Goal: Task Accomplishment & Management: Complete application form

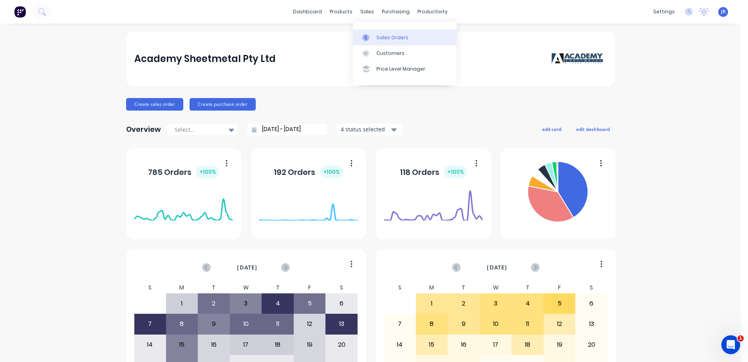
click at [383, 33] on link "Sales Orders" at bounding box center [405, 37] width 104 height 16
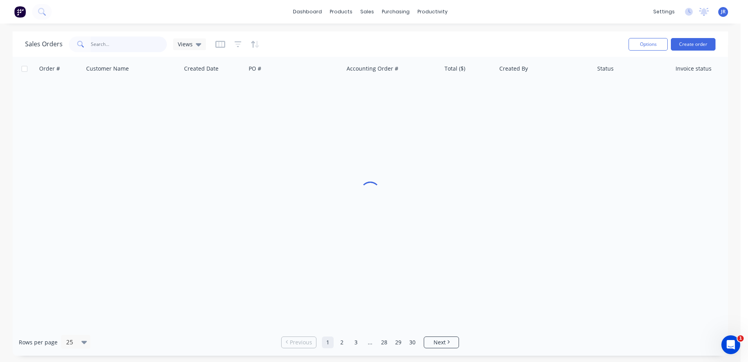
drag, startPoint x: 132, startPoint y: 44, endPoint x: 128, endPoint y: 43, distance: 4.0
click at [132, 44] on input "text" at bounding box center [129, 44] width 76 height 16
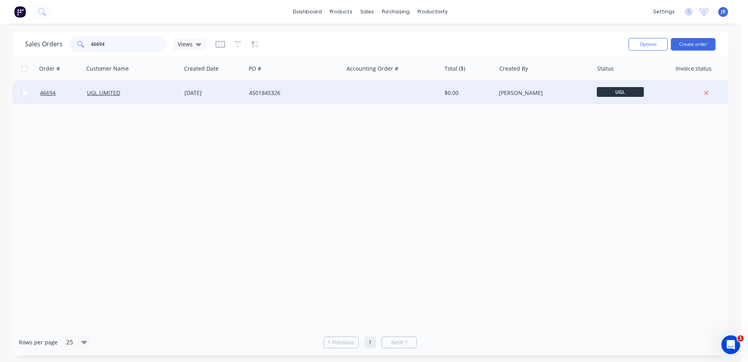
type input "46694"
click at [199, 93] on div "[DATE]" at bounding box center [213, 93] width 58 height 8
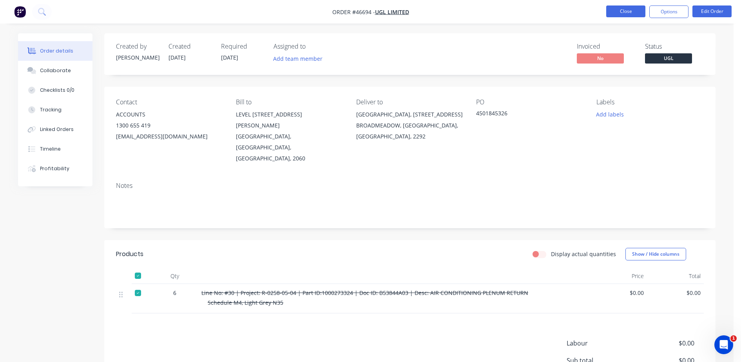
click at [633, 12] on button "Close" at bounding box center [625, 11] width 39 height 12
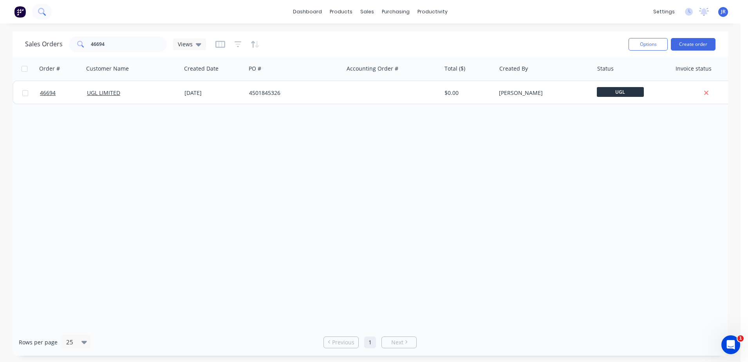
click at [41, 13] on icon at bounding box center [41, 11] width 6 height 6
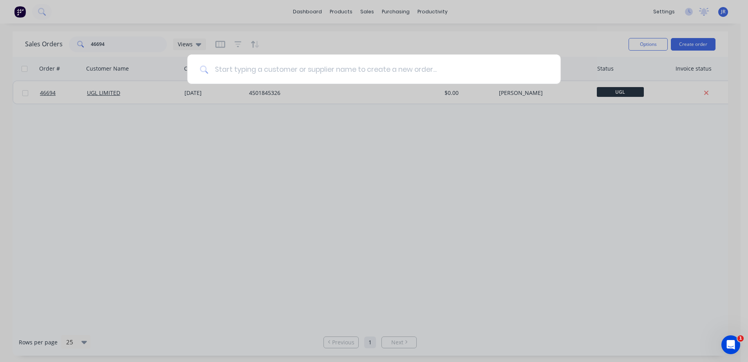
click at [274, 61] on input at bounding box center [378, 68] width 340 height 29
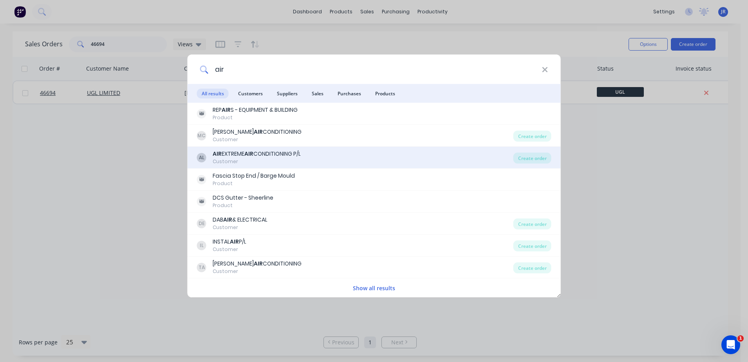
type input "air"
click at [248, 159] on div "Customer" at bounding box center [257, 161] width 88 height 7
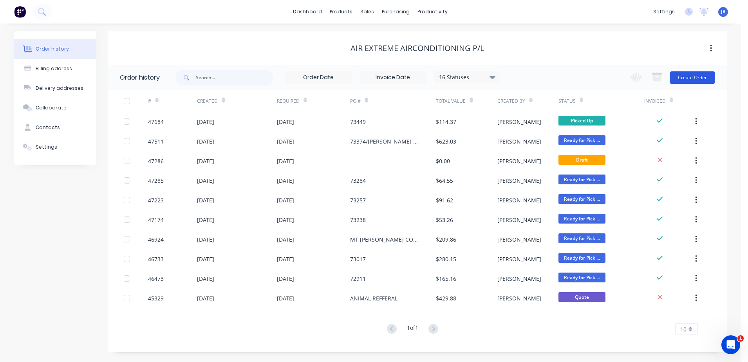
click at [707, 72] on button "Create Order" at bounding box center [692, 77] width 45 height 13
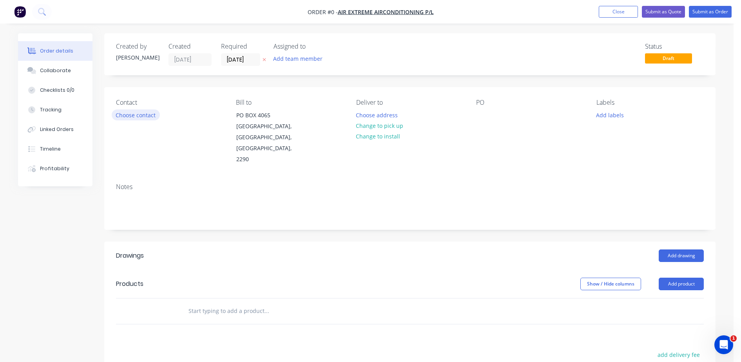
click at [137, 114] on button "Choose contact" at bounding box center [136, 114] width 48 height 11
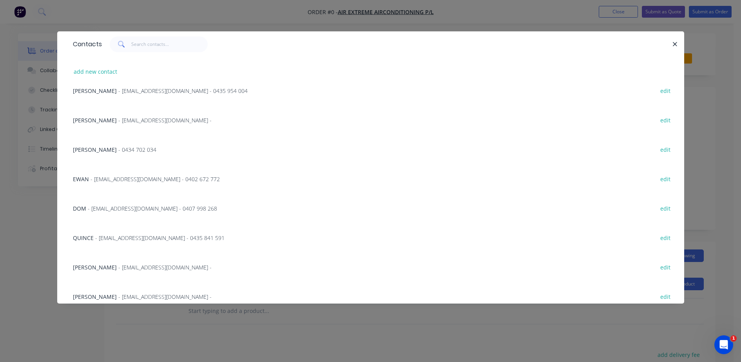
scroll to position [429, 0]
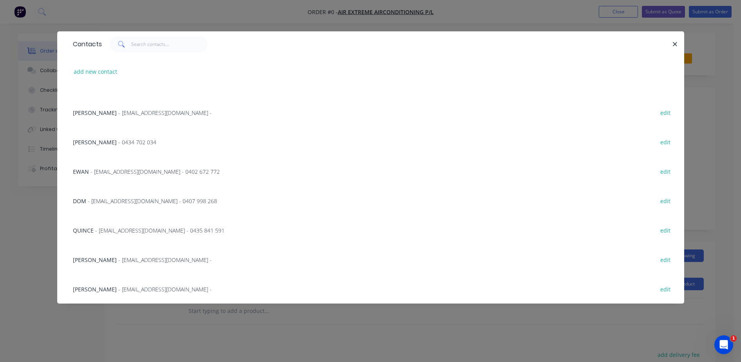
click at [122, 231] on span "- [EMAIL_ADDRESS][DOMAIN_NAME] - 0435 841 591" at bounding box center [159, 229] width 129 height 7
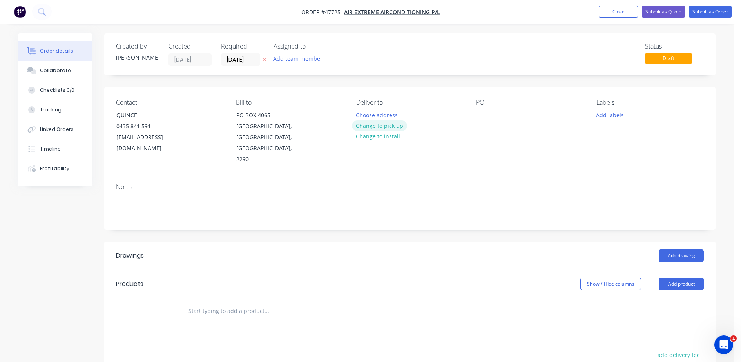
click at [369, 125] on button "Change to pick up" at bounding box center [380, 125] width 56 height 11
click at [481, 114] on div at bounding box center [482, 114] width 13 height 11
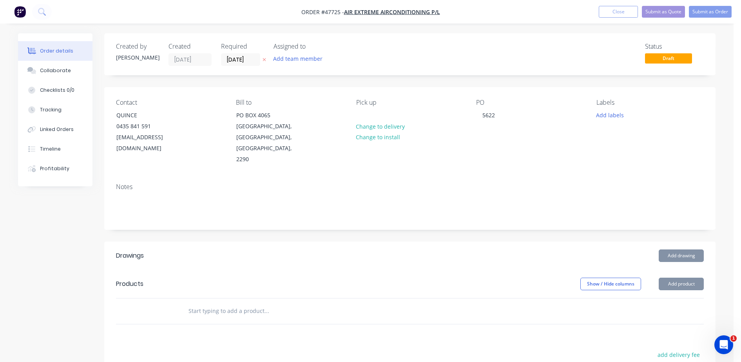
click at [672, 249] on button "Add drawing" at bounding box center [680, 255] width 45 height 13
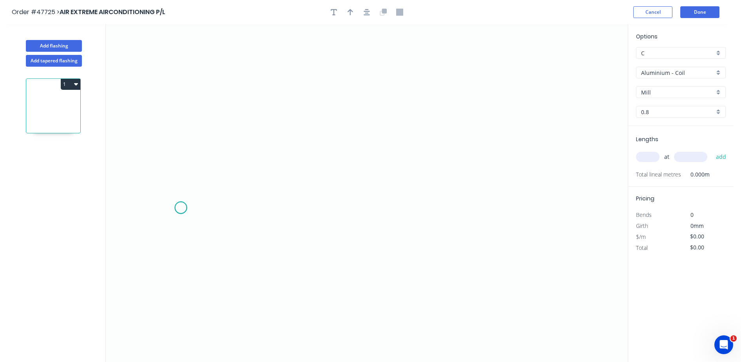
click at [181, 208] on icon "0" at bounding box center [367, 192] width 522 height 337
click at [225, 207] on icon "0" at bounding box center [367, 192] width 522 height 337
click at [221, 114] on icon "0 ?" at bounding box center [367, 192] width 522 height 337
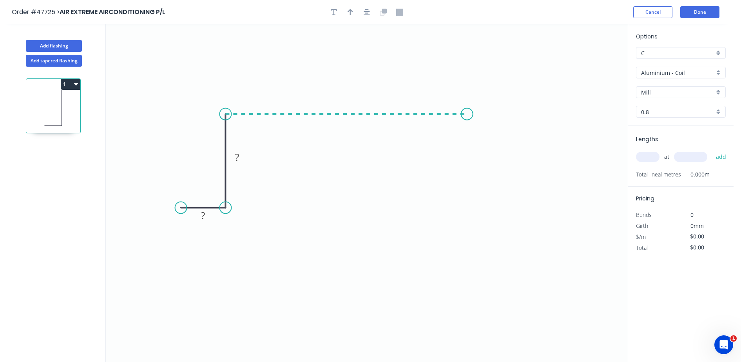
click at [467, 113] on icon "0 ? ?" at bounding box center [367, 192] width 522 height 337
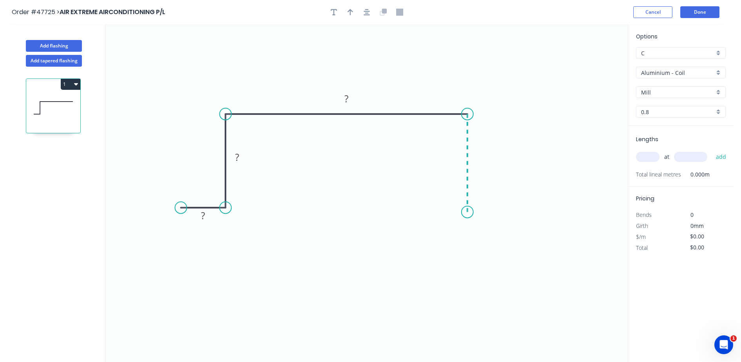
click at [467, 212] on icon "0 ? ? ?" at bounding box center [367, 192] width 522 height 337
click at [516, 210] on icon "0 ? ? ? ?" at bounding box center [367, 192] width 522 height 337
click at [204, 219] on tspan "?" at bounding box center [203, 215] width 4 height 13
click at [349, 10] on icon "button" at bounding box center [349, 12] width 5 height 6
type input "$41.78"
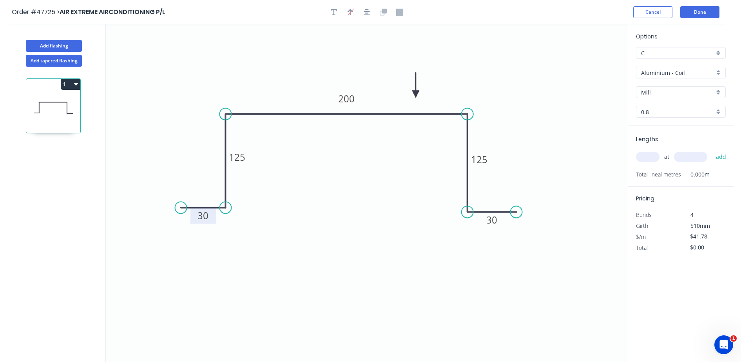
drag, startPoint x: 587, startPoint y: 60, endPoint x: 416, endPoint y: 94, distance: 174.4
click at [416, 94] on icon at bounding box center [415, 84] width 7 height 25
drag, startPoint x: 668, startPoint y: 71, endPoint x: 635, endPoint y: 138, distance: 75.5
click at [667, 72] on input "Aluminium - Coil" at bounding box center [677, 73] width 73 height 8
click at [650, 122] on div "Colorbond" at bounding box center [680, 129] width 89 height 14
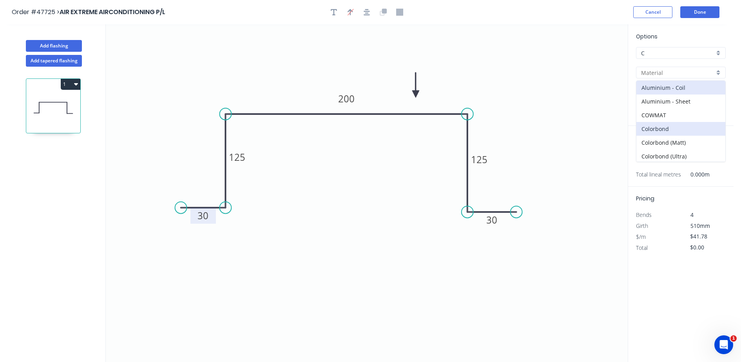
type input "Colorbond"
type input "Basalt"
type input "0.55"
type input "$29.04"
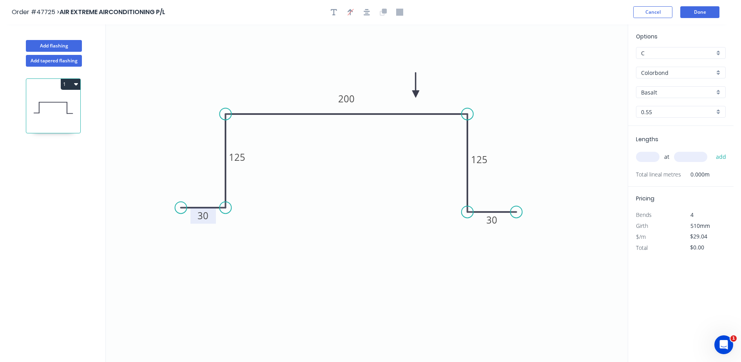
click at [655, 92] on input "Basalt" at bounding box center [677, 92] width 73 height 8
click at [653, 165] on div "Southerly" at bounding box center [680, 172] width 89 height 14
type input "Southerly"
click at [648, 155] on input "text" at bounding box center [648, 157] width 24 height 10
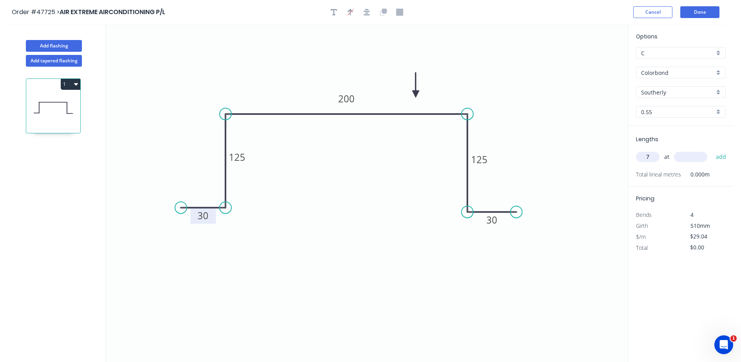
type input "7"
type input "3000"
click at [712, 150] on button "add" at bounding box center [721, 156] width 18 height 13
type input "$609.84"
type input "5"
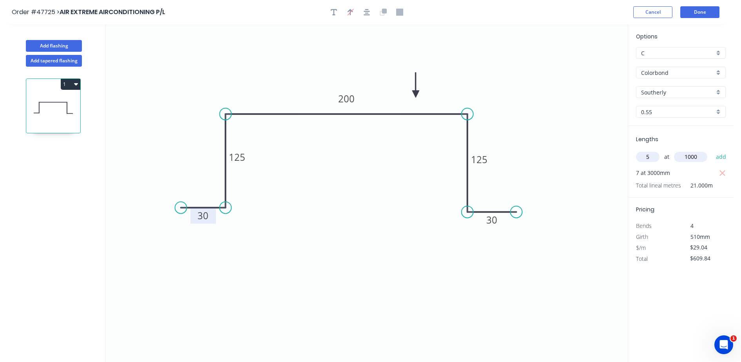
type input "1000"
click at [712, 150] on button "add" at bounding box center [721, 156] width 18 height 13
click at [77, 87] on icon "button" at bounding box center [76, 84] width 4 height 6
click at [56, 107] on div "Duplicate" at bounding box center [43, 103] width 60 height 11
type input "$0.00"
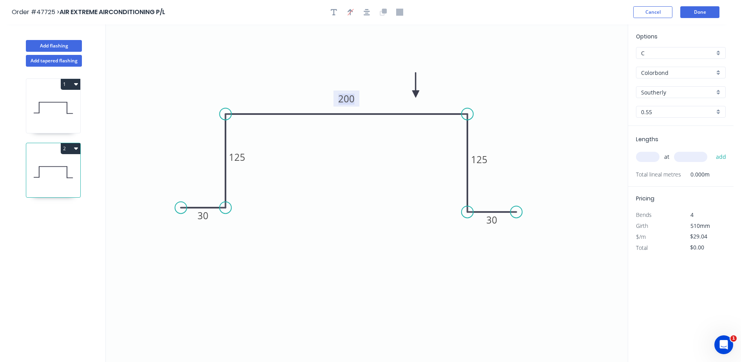
click at [351, 96] on tspan "200" at bounding box center [346, 98] width 16 height 13
click at [646, 154] on input "text" at bounding box center [648, 157] width 24 height 10
click at [64, 106] on icon at bounding box center [53, 108] width 54 height 50
type input "$29.04"
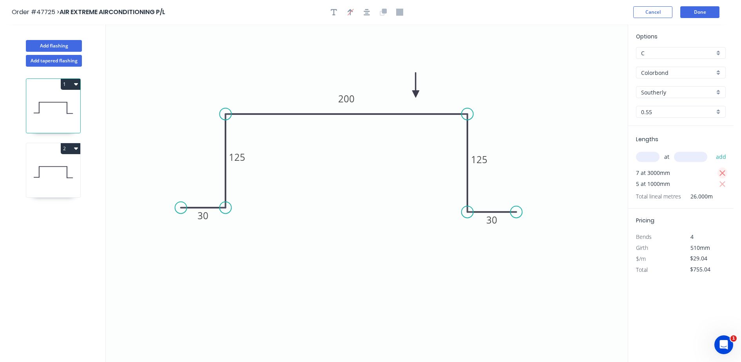
click at [725, 175] on icon "button" at bounding box center [722, 172] width 7 height 9
type input "$0.00"
click at [646, 159] on input "text" at bounding box center [648, 157] width 24 height 10
type input "2"
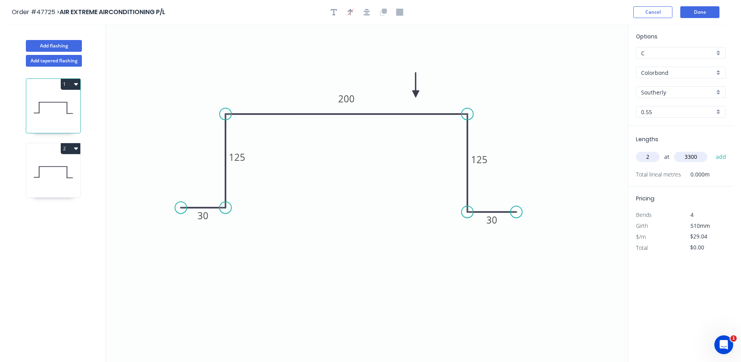
type input "3300"
click at [712, 150] on button "add" at bounding box center [721, 156] width 18 height 13
type input "$191.66"
click at [45, 174] on icon at bounding box center [53, 172] width 54 height 50
type input "$32.91"
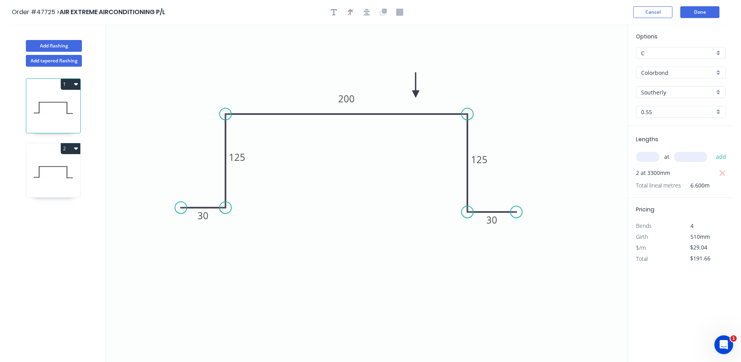
type input "$0.00"
click at [654, 157] on input "text" at bounding box center [648, 157] width 24 height 10
type input "1"
type input "3300"
click at [712, 150] on button "add" at bounding box center [721, 156] width 18 height 13
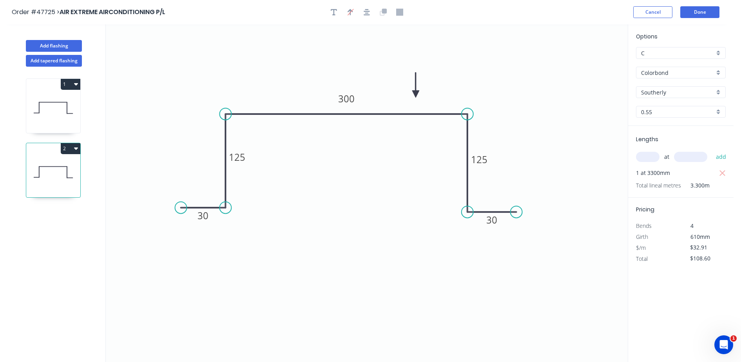
click at [71, 146] on button "2" at bounding box center [71, 148] width 20 height 11
drag, startPoint x: 67, startPoint y: 155, endPoint x: 61, endPoint y: 164, distance: 10.7
click at [61, 164] on div "Duplicate" at bounding box center [43, 167] width 60 height 11
type input "$0.00"
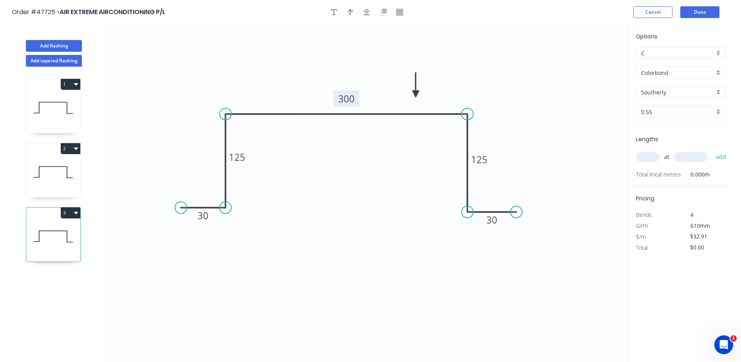
click at [354, 100] on rect at bounding box center [346, 98] width 26 height 16
click at [352, 97] on tspan "300" at bounding box center [346, 98] width 16 height 13
click at [655, 159] on input "text" at bounding box center [648, 157] width 24 height 10
type input "$29.04"
type input "2"
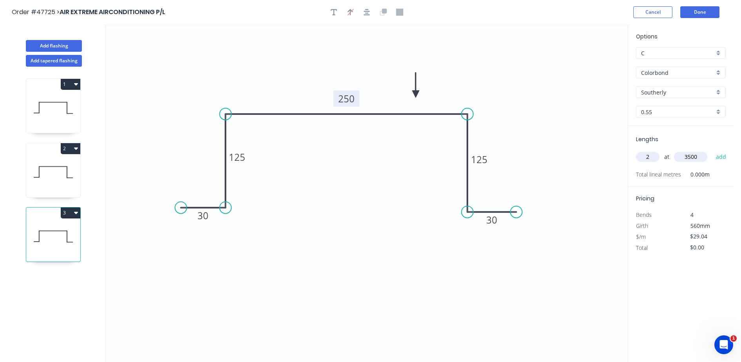
type input "3500"
click at [712, 150] on button "add" at bounding box center [721, 156] width 18 height 13
type input "$203.28"
click at [60, 47] on button "Add flashing" at bounding box center [54, 46] width 56 height 12
type input "$0.00"
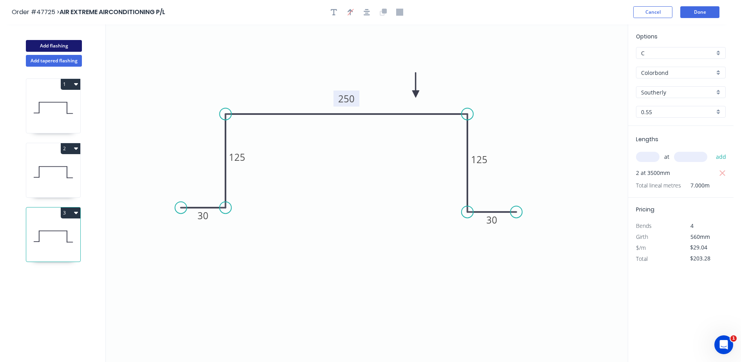
type input "$0.00"
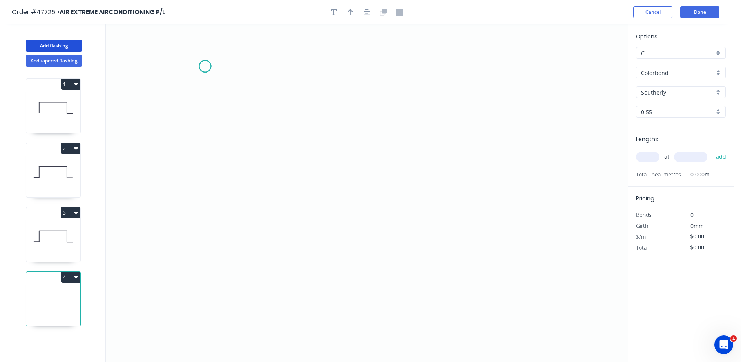
click at [205, 66] on icon "0" at bounding box center [367, 192] width 522 height 337
click at [239, 66] on icon "0" at bounding box center [367, 192] width 522 height 337
click at [237, 191] on icon "0 ?" at bounding box center [367, 192] width 522 height 337
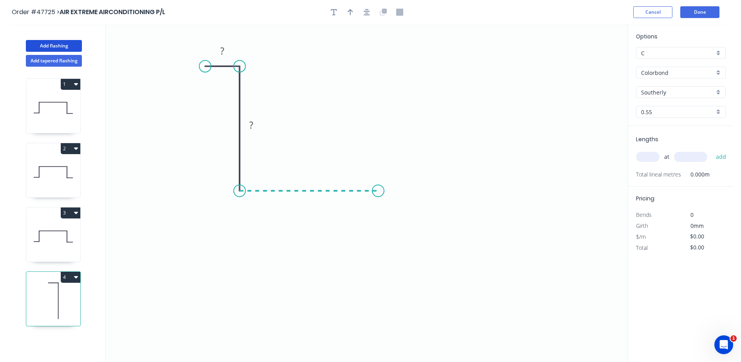
click at [379, 188] on icon "0 ? ?" at bounding box center [367, 192] width 522 height 337
click at [381, 219] on icon "0 ? ? ?" at bounding box center [367, 192] width 522 height 337
click at [379, 221] on circle at bounding box center [379, 221] width 12 height 12
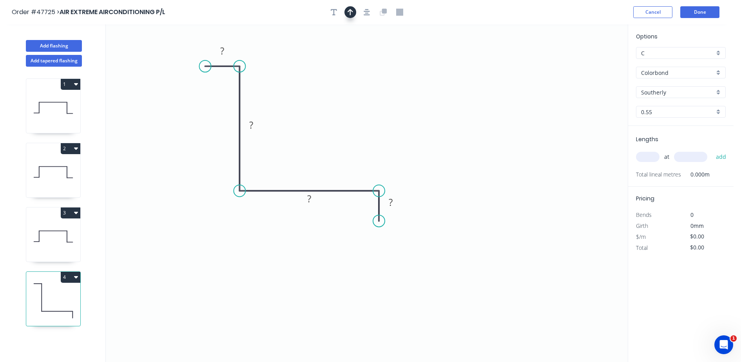
click at [353, 13] on icon "button" at bounding box center [349, 12] width 5 height 7
click at [588, 61] on icon at bounding box center [587, 54] width 7 height 25
click at [588, 61] on icon at bounding box center [587, 51] width 7 height 25
click at [588, 61] on icon at bounding box center [596, 60] width 25 height 7
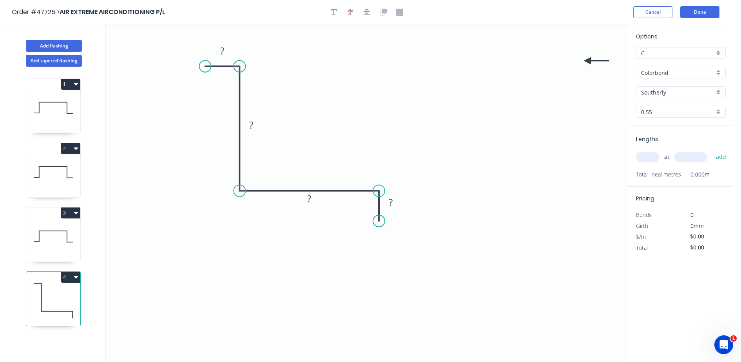
click at [588, 61] on icon at bounding box center [596, 60] width 25 height 7
drag, startPoint x: 587, startPoint y: 61, endPoint x: 213, endPoint y: 57, distance: 374.5
click at [268, 212] on icon at bounding box center [268, 220] width 7 height 25
click at [221, 53] on tspan "?" at bounding box center [222, 50] width 4 height 13
drag, startPoint x: 229, startPoint y: 51, endPoint x: 219, endPoint y: 52, distance: 10.3
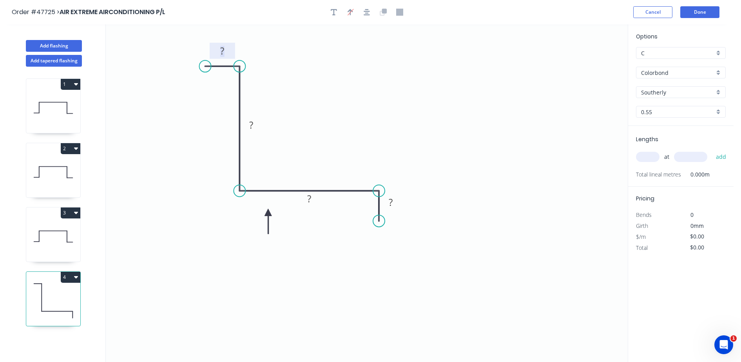
click at [219, 52] on rect at bounding box center [222, 51] width 16 height 11
type input "$18.78"
click at [645, 155] on input "text" at bounding box center [648, 157] width 24 height 10
type input "1"
type input "2500"
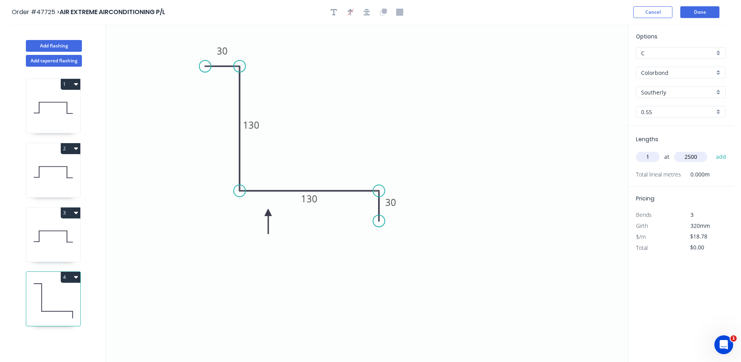
click at [712, 150] on button "add" at bounding box center [721, 156] width 18 height 13
type input "$46.95"
type input "1"
type input "3000"
click at [712, 150] on button "add" at bounding box center [721, 156] width 18 height 13
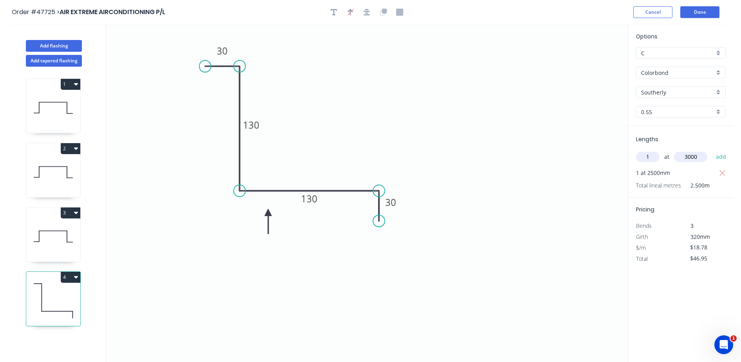
type input "$103.29"
click at [694, 12] on button "Done" at bounding box center [699, 12] width 39 height 12
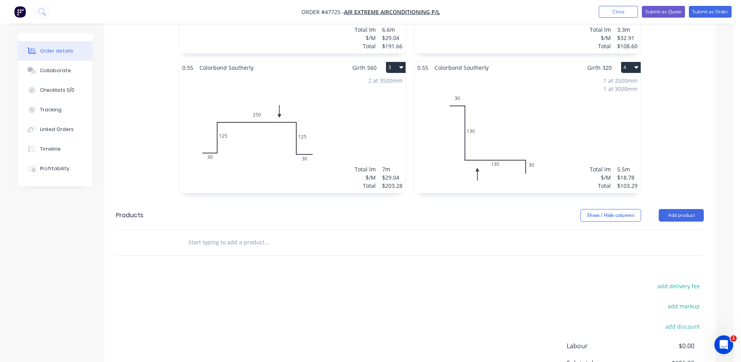
scroll to position [402, 0]
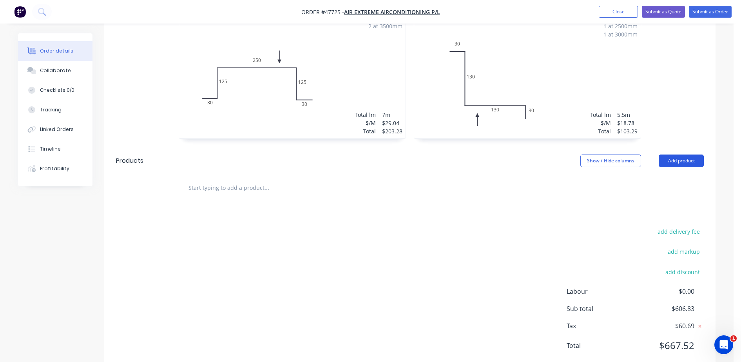
click at [670, 154] on button "Add product" at bounding box center [680, 160] width 45 height 13
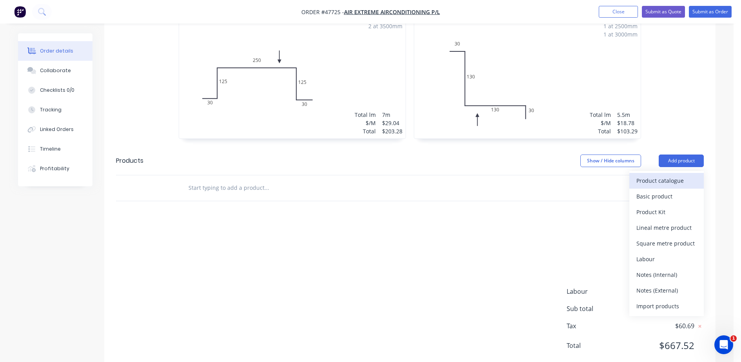
click at [642, 175] on div "Product catalogue" at bounding box center [666, 180] width 60 height 11
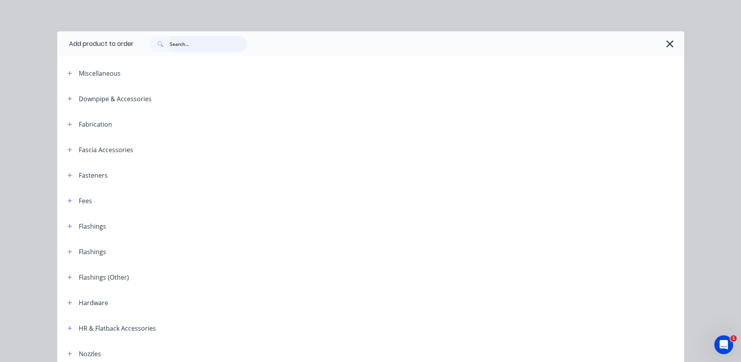
click at [184, 42] on input "text" at bounding box center [209, 44] width 78 height 16
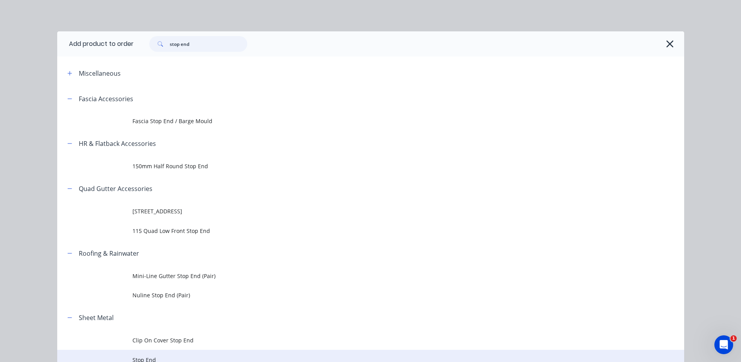
type input "stop end"
click at [149, 358] on span "Stop End" at bounding box center [352, 359] width 441 height 8
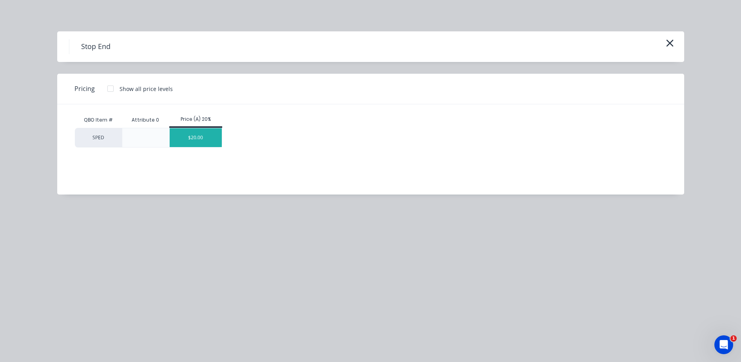
click at [212, 137] on div "$20.00" at bounding box center [196, 137] width 52 height 19
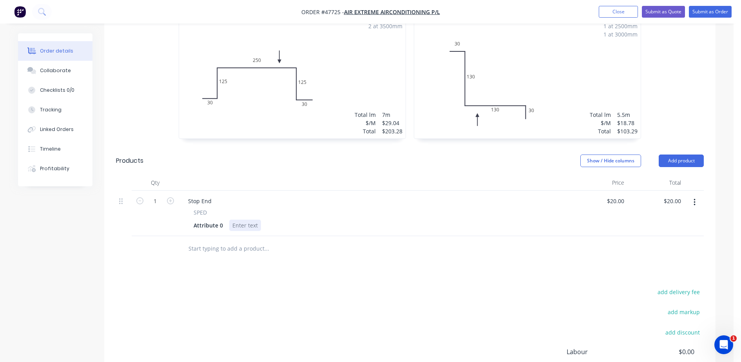
click at [238, 219] on div at bounding box center [245, 224] width 32 height 11
type input "$20.00"
click at [245, 219] on div "Attribute 0 130" at bounding box center [372, 224] width 365 height 11
click at [244, 219] on div "130" at bounding box center [237, 224] width 16 height 11
click at [242, 219] on div "130" at bounding box center [237, 224] width 16 height 11
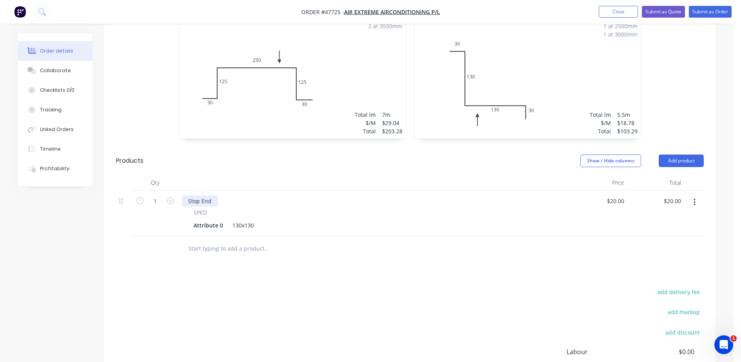
drag, startPoint x: 212, startPoint y: 178, endPoint x: 328, endPoint y: 154, distance: 119.3
click at [214, 195] on div "Stop End" at bounding box center [200, 200] width 36 height 11
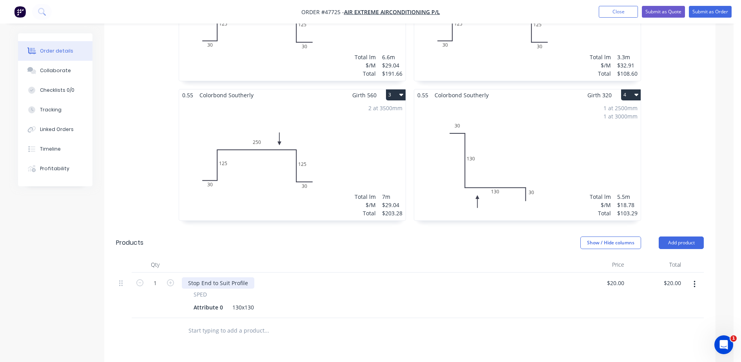
scroll to position [304, 0]
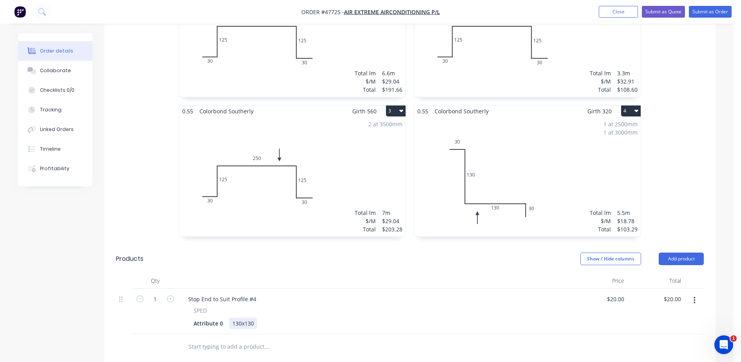
click at [253, 317] on div "130x130" at bounding box center [243, 322] width 28 height 11
click at [666, 10] on button "Submit as Quote" at bounding box center [663, 12] width 43 height 12
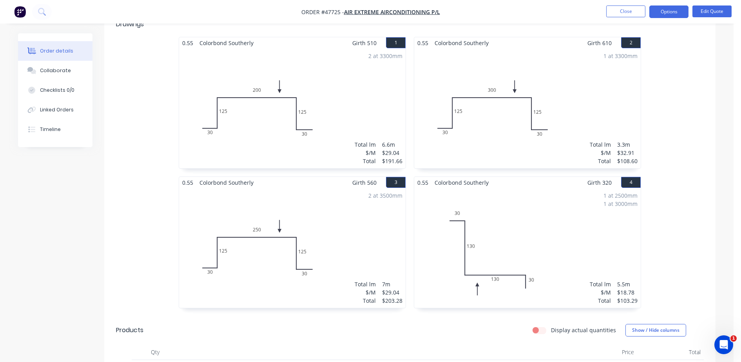
scroll to position [294, 0]
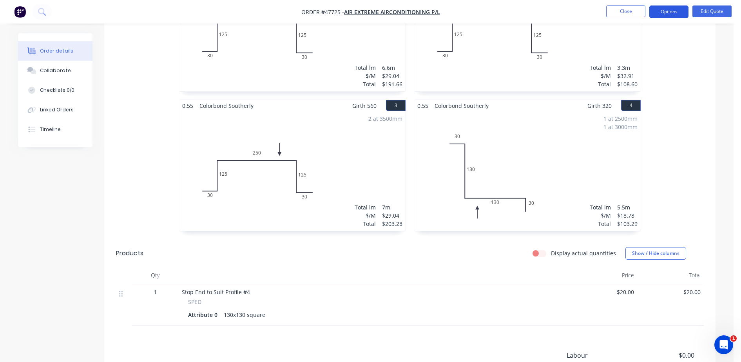
click at [662, 13] on button "Options" at bounding box center [668, 11] width 39 height 13
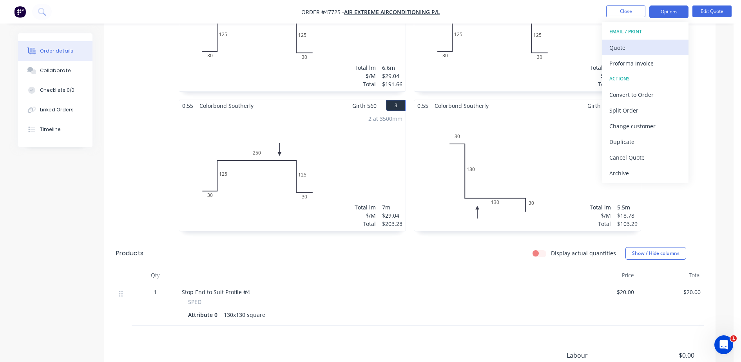
click at [647, 43] on div "Quote" at bounding box center [645, 47] width 72 height 11
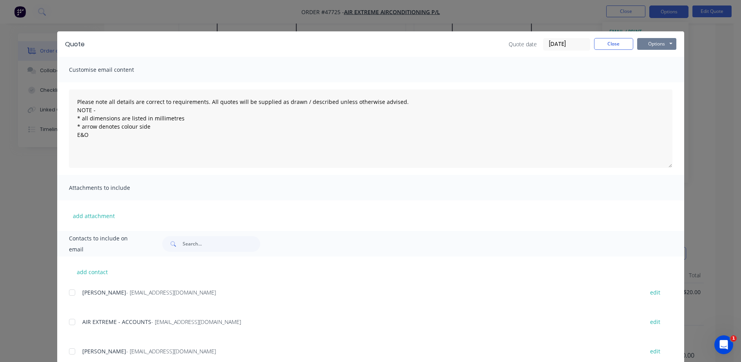
click at [657, 43] on button "Options" at bounding box center [656, 44] width 39 height 12
click at [656, 55] on button "Preview" at bounding box center [662, 57] width 50 height 13
drag, startPoint x: 604, startPoint y: 41, endPoint x: 449, endPoint y: 81, distance: 159.8
click at [594, 47] on button "Close" at bounding box center [613, 44] width 39 height 12
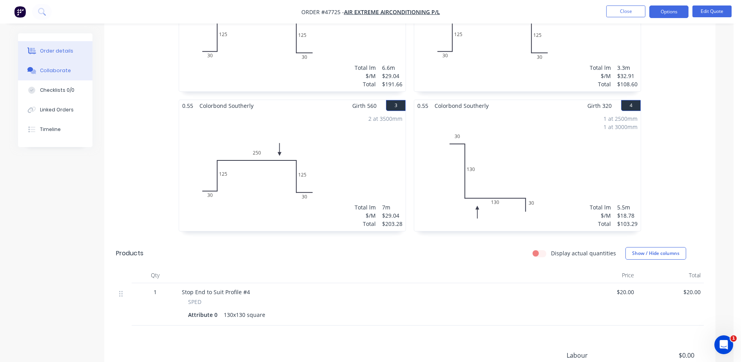
click at [61, 71] on div "Collaborate" at bounding box center [55, 70] width 31 height 7
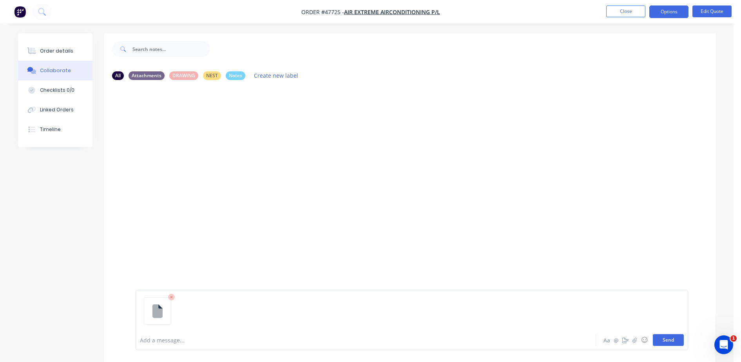
click at [662, 339] on button "Send" at bounding box center [668, 340] width 31 height 12
drag, startPoint x: 80, startPoint y: 51, endPoint x: 267, endPoint y: 26, distance: 188.5
click at [80, 51] on button "Order details" at bounding box center [55, 51] width 74 height 20
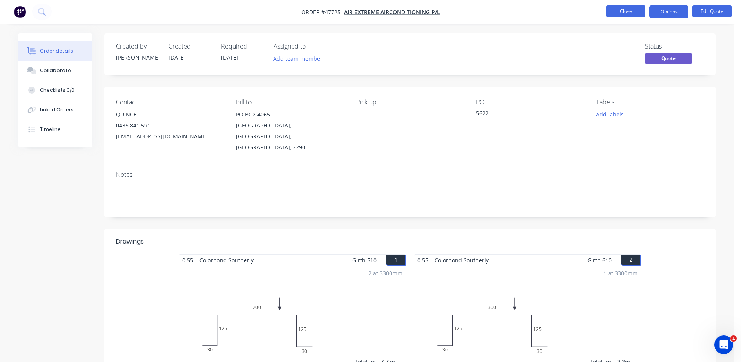
click at [634, 8] on button "Close" at bounding box center [625, 11] width 39 height 12
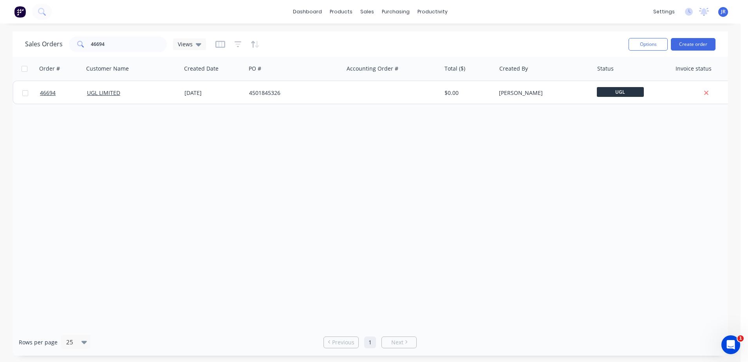
click at [21, 14] on img at bounding box center [20, 12] width 12 height 12
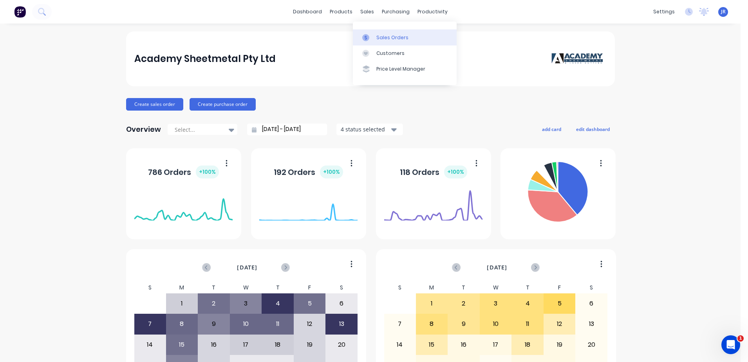
click at [396, 42] on link "Sales Orders" at bounding box center [405, 37] width 104 height 16
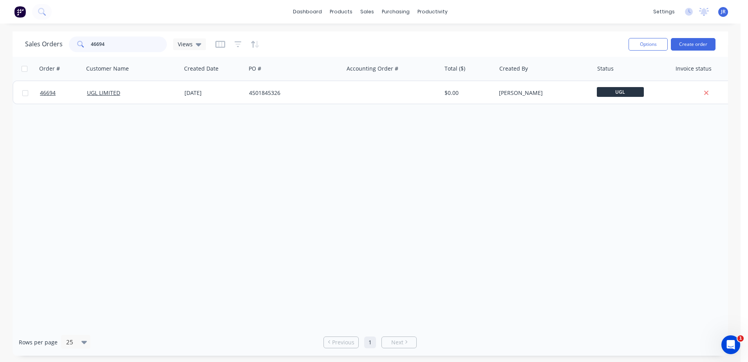
drag, startPoint x: 98, startPoint y: 43, endPoint x: 87, endPoint y: 40, distance: 11.9
click at [89, 43] on div "46694" at bounding box center [118, 44] width 98 height 16
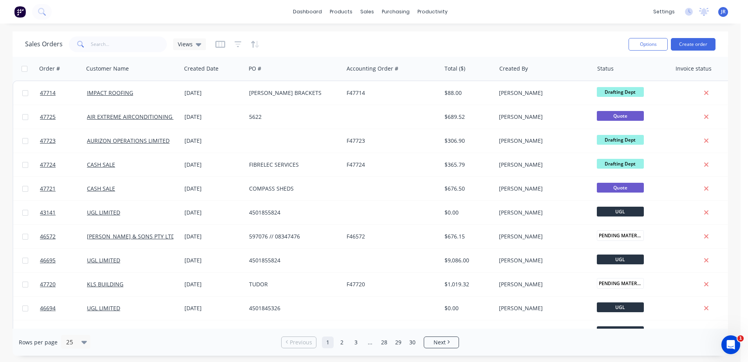
click at [701, 69] on div at bounding box center [707, 69] width 63 height 16
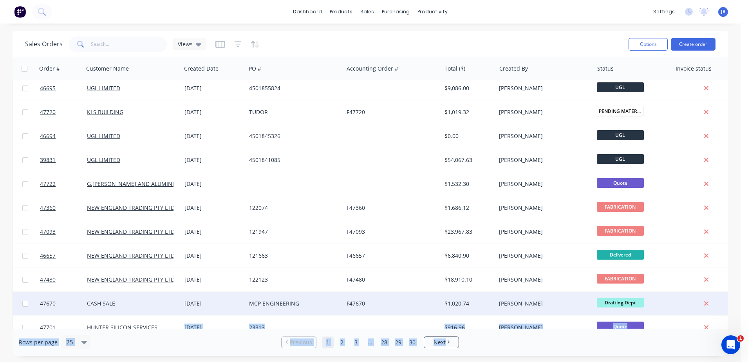
drag, startPoint x: 647, startPoint y: 329, endPoint x: 664, endPoint y: 313, distance: 23.6
click at [664, 313] on div "Sales Orders Views Options Create order Order # Customer Name Created Date PO #…" at bounding box center [371, 193] width 716 height 324
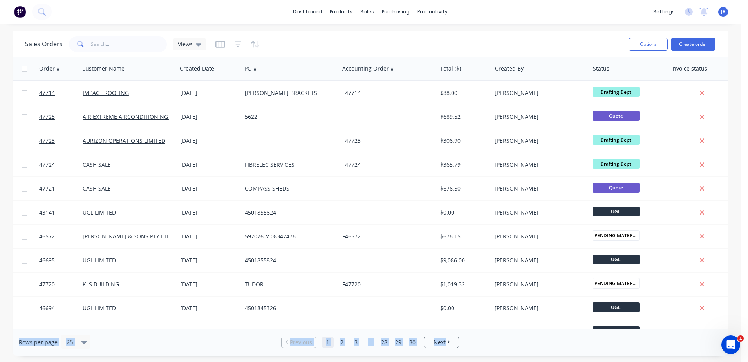
scroll to position [0, 22]
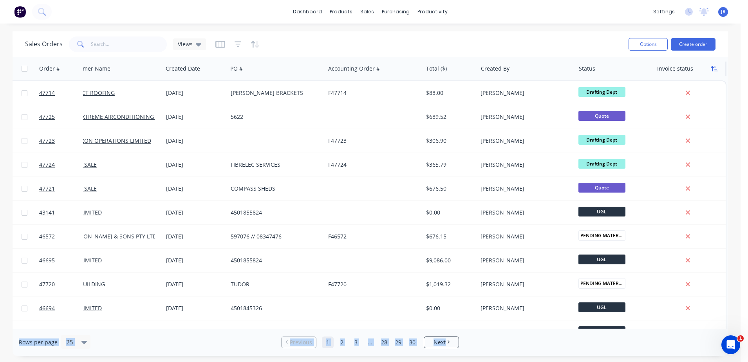
click at [711, 69] on icon "button" at bounding box center [712, 68] width 3 height 5
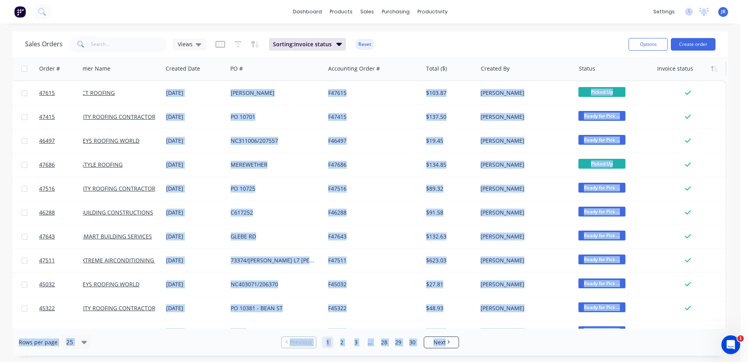
scroll to position [0, 18]
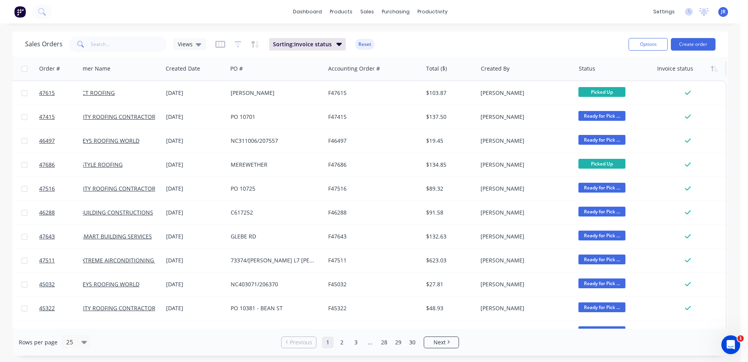
click at [596, 37] on div "Sales Orders Views Sorting: Invoice status Reset" at bounding box center [323, 43] width 597 height 19
click at [640, 70] on icon "button" at bounding box center [641, 68] width 7 height 6
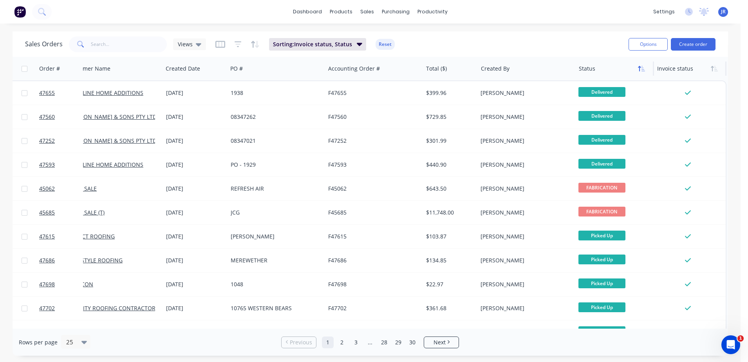
click at [640, 71] on icon "button" at bounding box center [641, 68] width 7 height 6
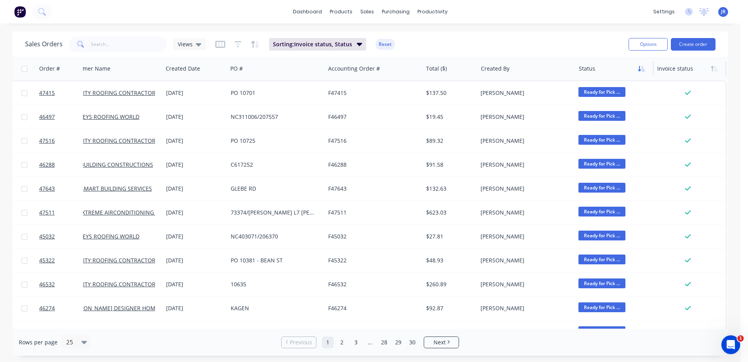
click at [638, 71] on icon "button" at bounding box center [641, 68] width 7 height 6
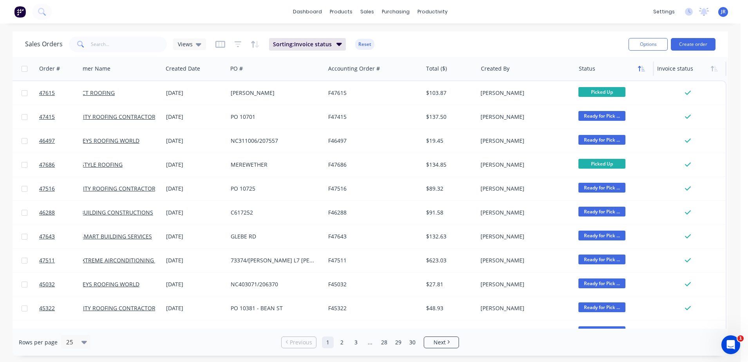
click at [644, 70] on icon "button" at bounding box center [644, 68] width 4 height 5
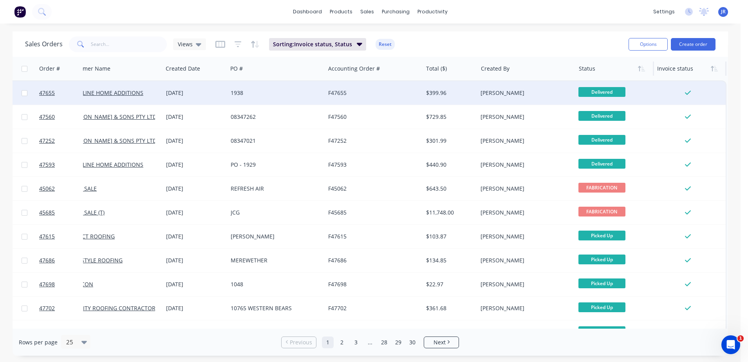
click at [23, 94] on input "checkbox" at bounding box center [25, 93] width 6 height 6
checkbox input "true"
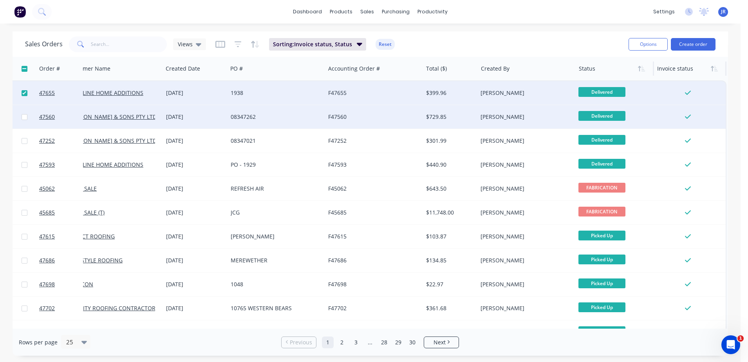
click at [24, 114] on div at bounding box center [25, 117] width 24 height 24
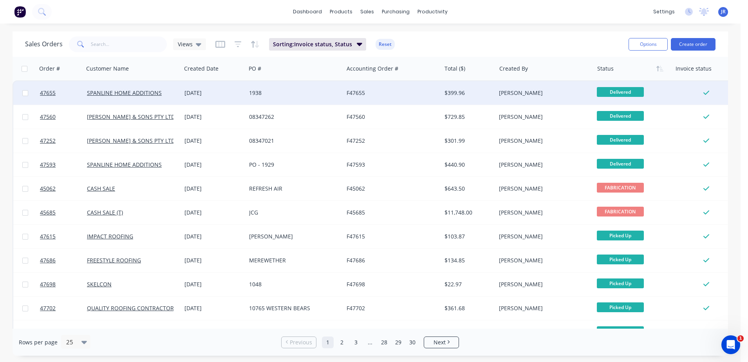
click at [26, 92] on input "checkbox" at bounding box center [25, 93] width 6 height 6
checkbox input "true"
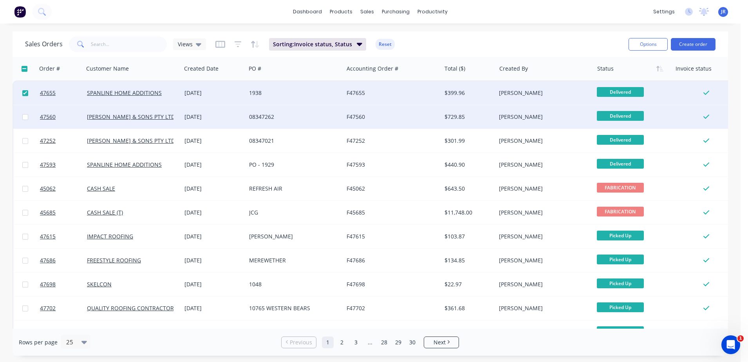
click at [25, 117] on input "checkbox" at bounding box center [25, 117] width 6 height 6
checkbox input "true"
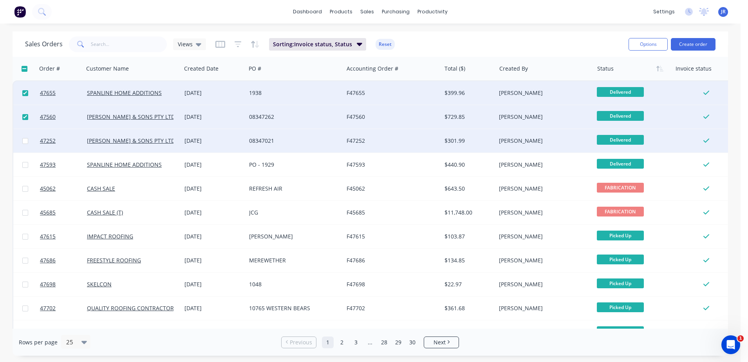
click at [25, 142] on input "checkbox" at bounding box center [25, 141] width 6 height 6
checkbox input "true"
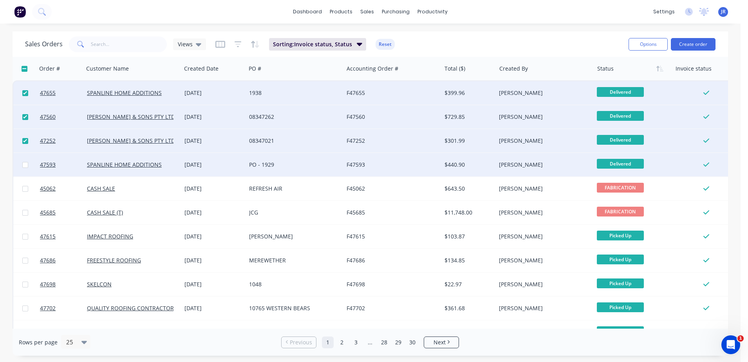
click at [23, 168] on div at bounding box center [25, 165] width 24 height 24
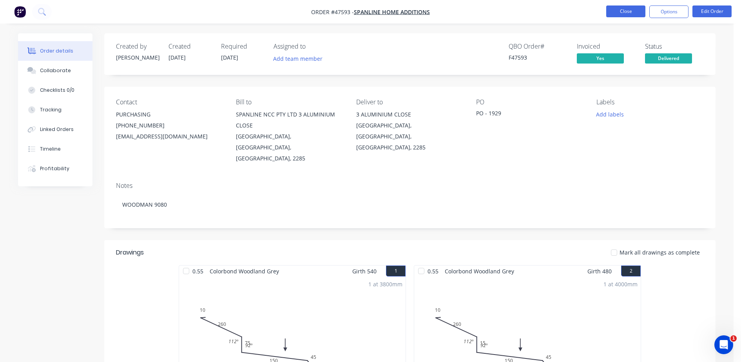
click at [622, 8] on button "Close" at bounding box center [625, 11] width 39 height 12
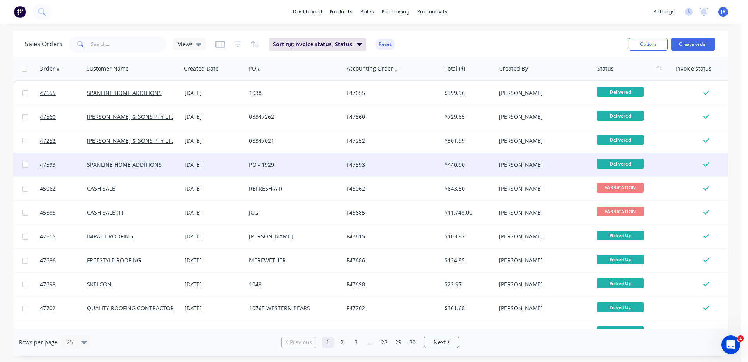
click at [24, 165] on input "checkbox" at bounding box center [25, 165] width 6 height 6
checkbox input "true"
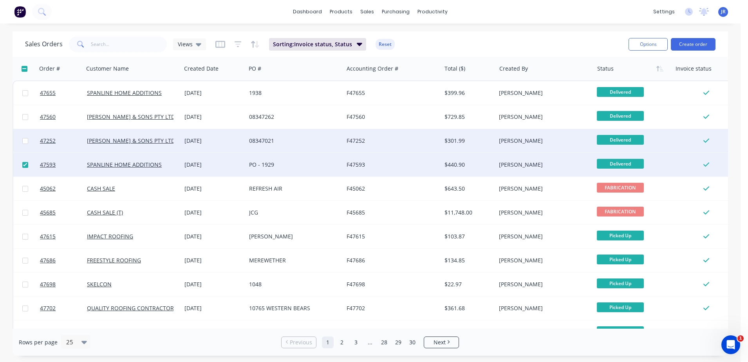
click at [25, 140] on input "checkbox" at bounding box center [25, 141] width 6 height 6
checkbox input "true"
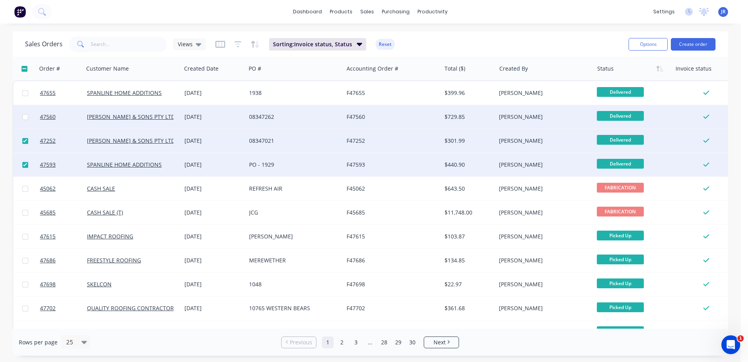
click at [24, 118] on input "checkbox" at bounding box center [25, 117] width 6 height 6
checkbox input "true"
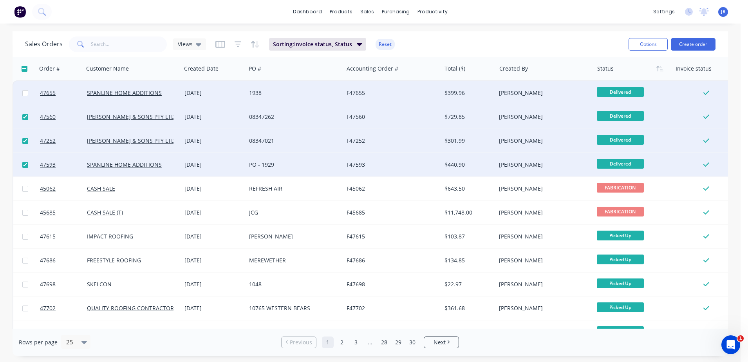
click at [25, 94] on input "checkbox" at bounding box center [25, 93] width 6 height 6
checkbox input "true"
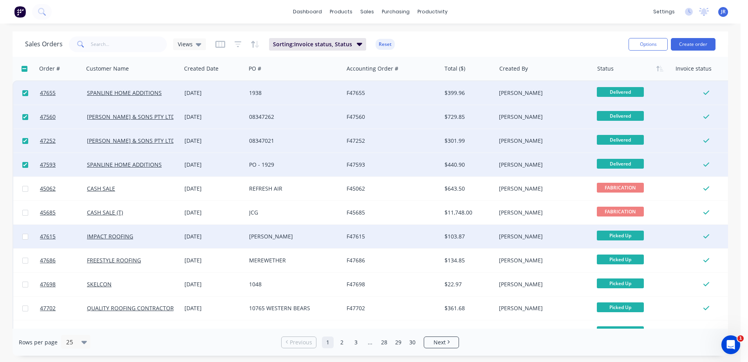
click at [23, 237] on input "checkbox" at bounding box center [25, 236] width 6 height 6
checkbox input "true"
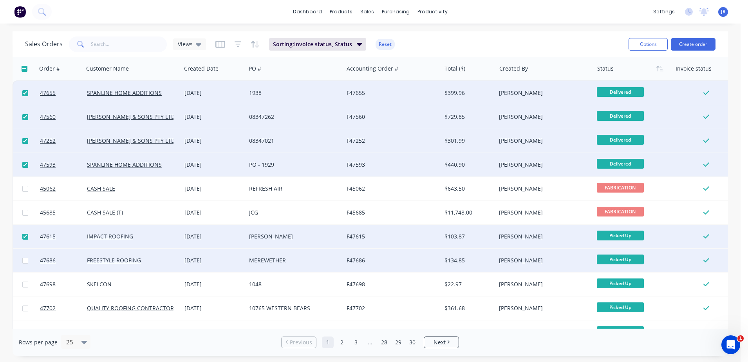
click at [24, 262] on input "checkbox" at bounding box center [25, 260] width 6 height 6
checkbox input "true"
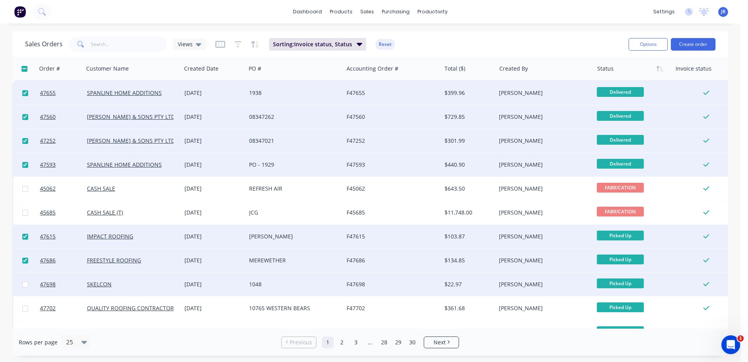
click at [27, 282] on input "checkbox" at bounding box center [25, 284] width 6 height 6
checkbox input "true"
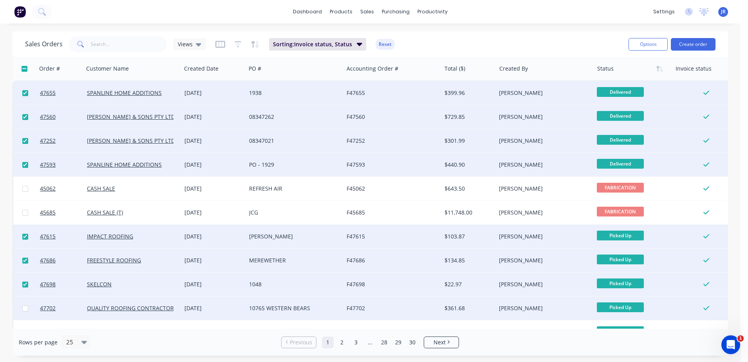
click at [24, 308] on input "checkbox" at bounding box center [25, 308] width 6 height 6
checkbox input "true"
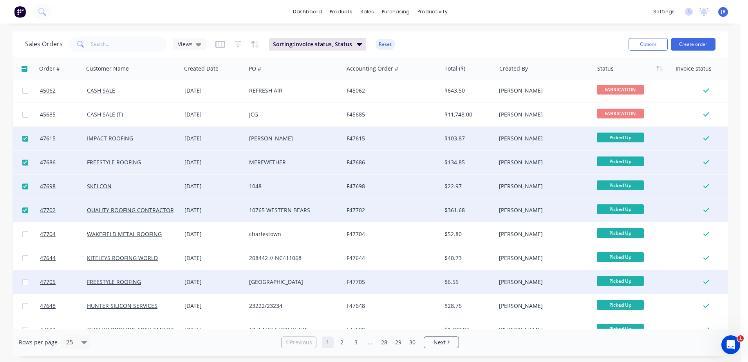
scroll to position [196, 0]
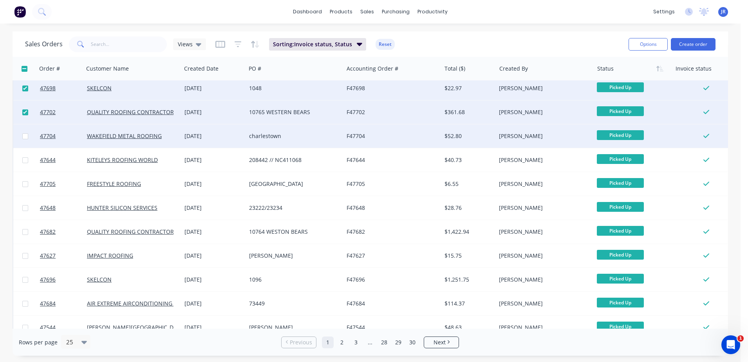
click at [25, 136] on input "checkbox" at bounding box center [25, 136] width 6 height 6
checkbox input "true"
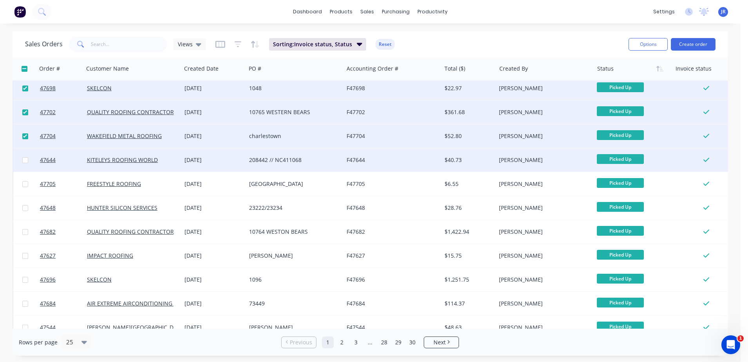
click at [26, 160] on input "checkbox" at bounding box center [25, 160] width 6 height 6
checkbox input "true"
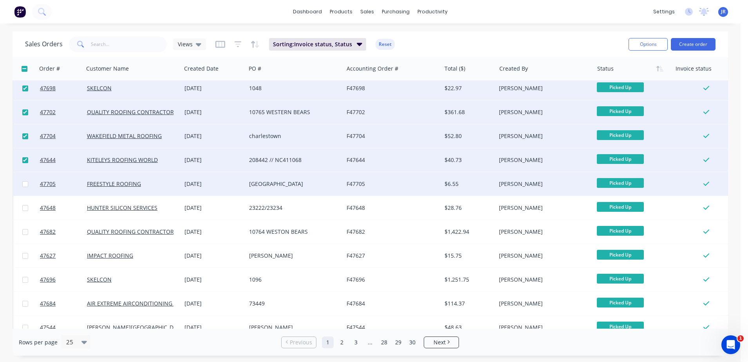
click at [25, 183] on input "checkbox" at bounding box center [25, 184] width 6 height 6
checkbox input "true"
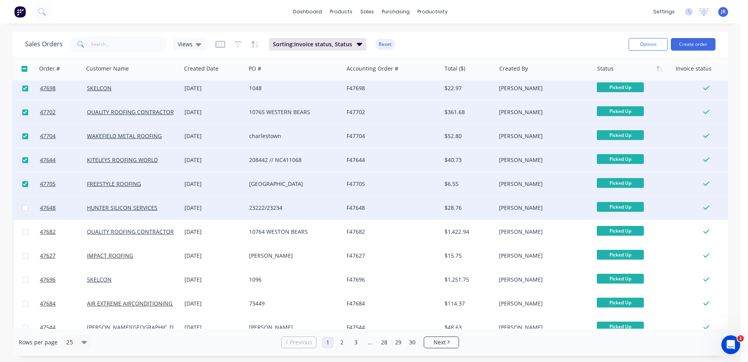
click at [25, 208] on input "checkbox" at bounding box center [25, 208] width 6 height 6
checkbox input "true"
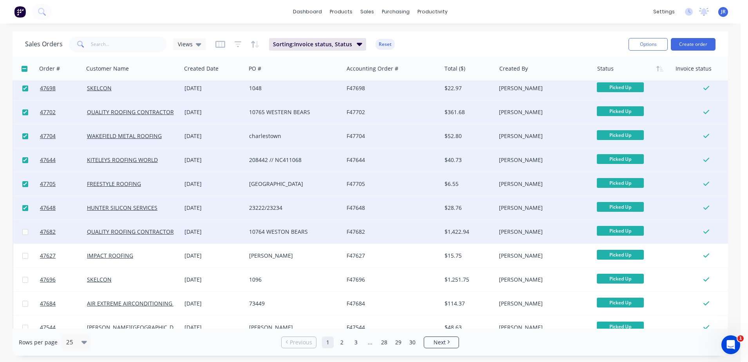
click at [25, 235] on div at bounding box center [25, 232] width 24 height 24
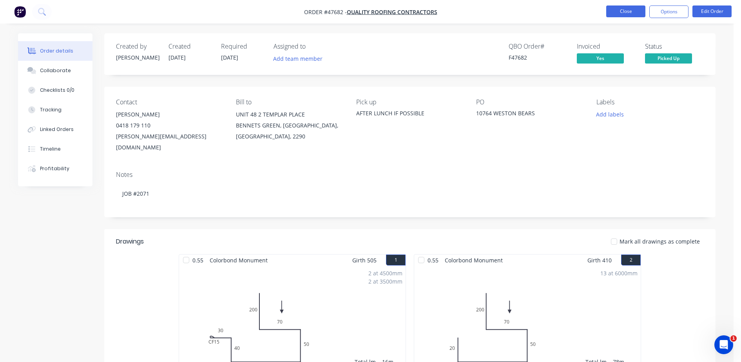
click at [614, 11] on button "Close" at bounding box center [625, 11] width 39 height 12
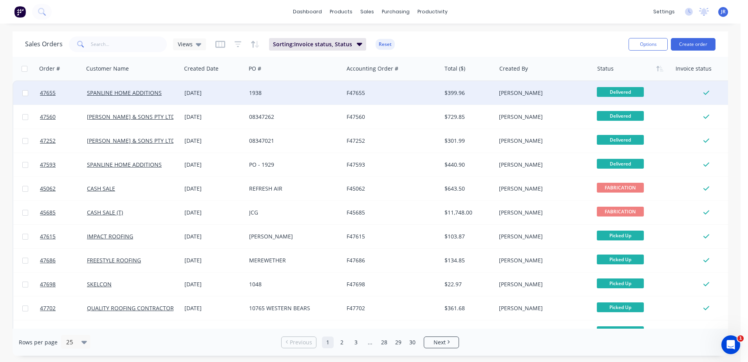
click at [25, 92] on input "checkbox" at bounding box center [25, 93] width 6 height 6
checkbox input "true"
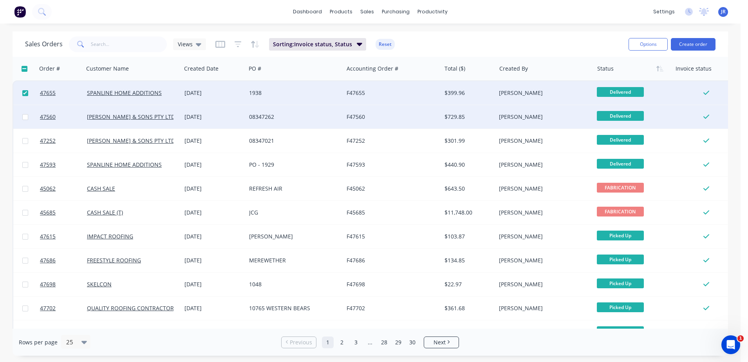
click at [23, 117] on input "checkbox" at bounding box center [25, 117] width 6 height 6
checkbox input "true"
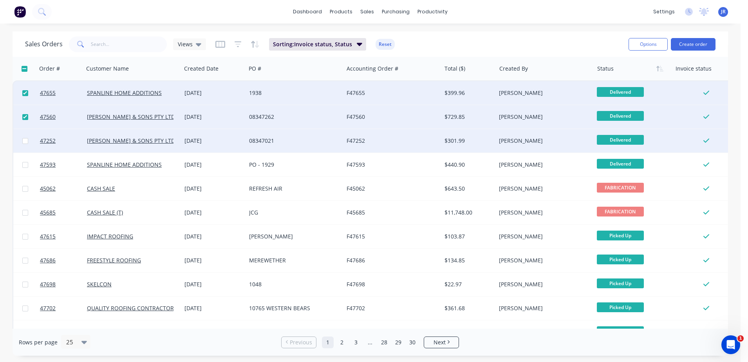
click at [25, 141] on input "checkbox" at bounding box center [25, 141] width 6 height 6
checkbox input "true"
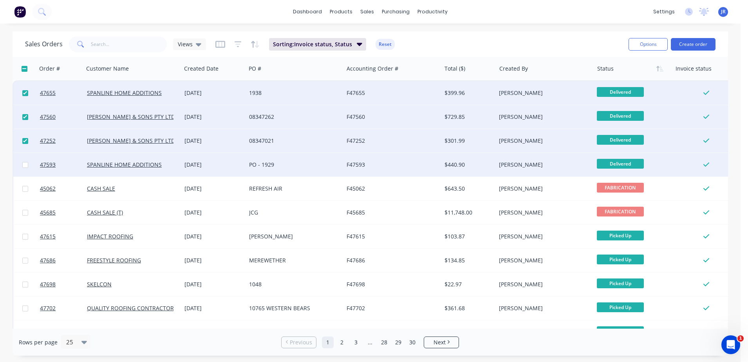
click at [26, 165] on input "checkbox" at bounding box center [25, 165] width 6 height 6
checkbox input "true"
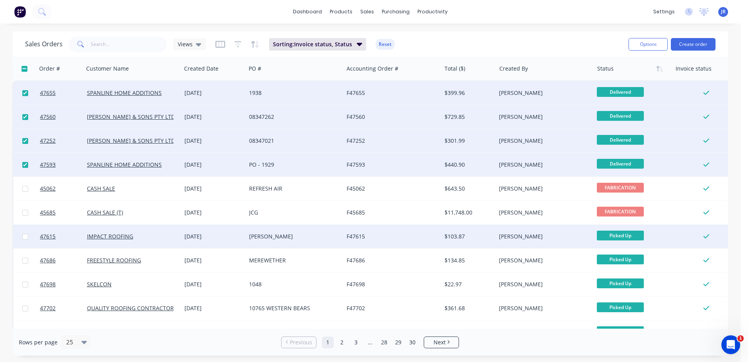
click at [24, 237] on input "checkbox" at bounding box center [25, 236] width 6 height 6
checkbox input "true"
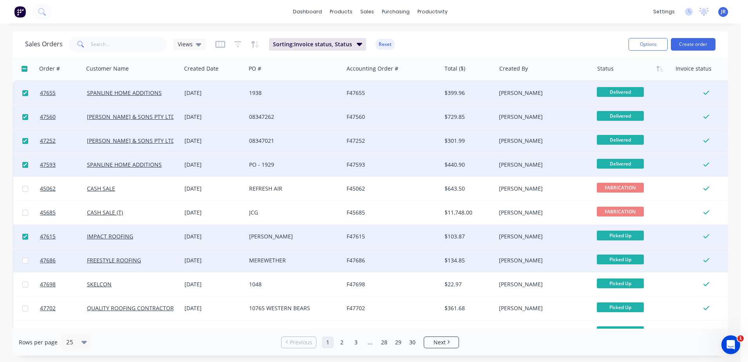
click at [26, 262] on input "checkbox" at bounding box center [25, 260] width 6 height 6
checkbox input "true"
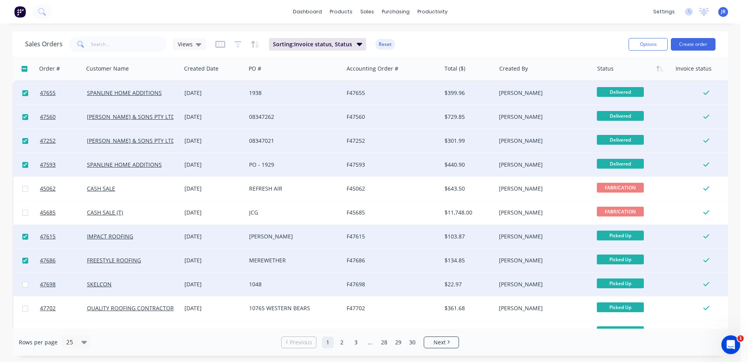
click at [24, 283] on input "checkbox" at bounding box center [25, 284] width 6 height 6
checkbox input "true"
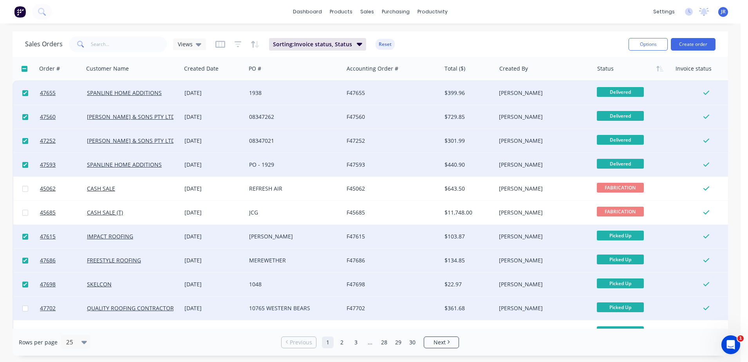
click at [25, 309] on input "checkbox" at bounding box center [25, 308] width 6 height 6
checkbox input "true"
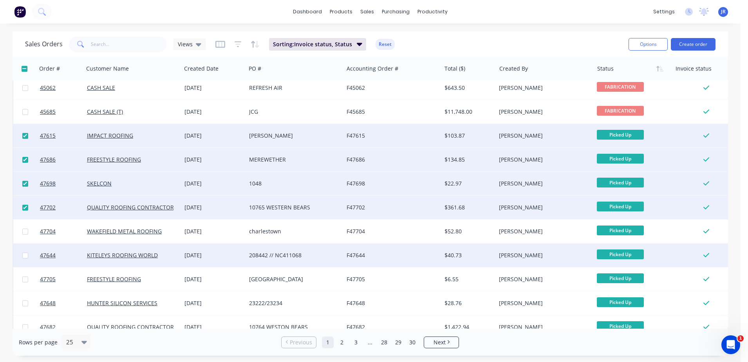
scroll to position [98, 0]
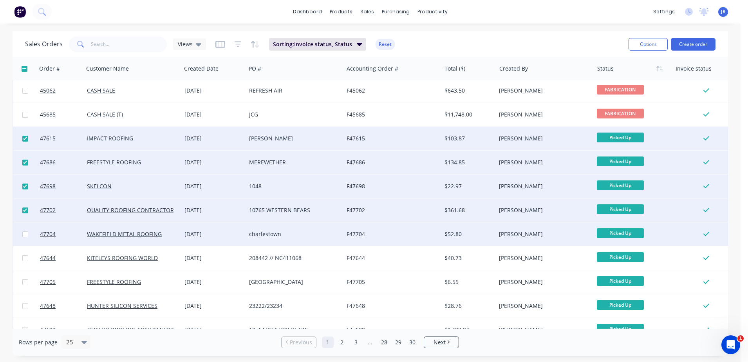
click at [25, 235] on input "checkbox" at bounding box center [25, 234] width 6 height 6
checkbox input "true"
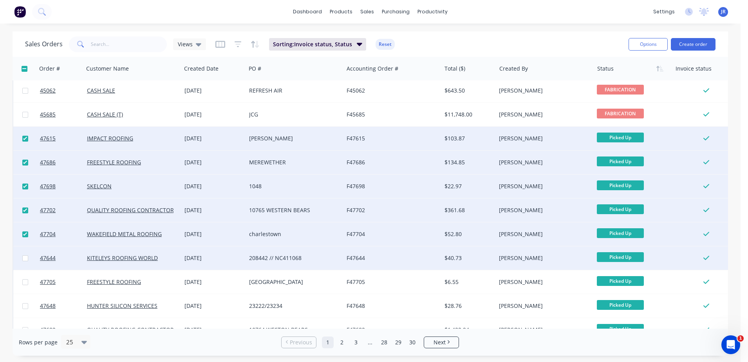
click at [25, 258] on input "checkbox" at bounding box center [25, 258] width 6 height 6
checkbox input "true"
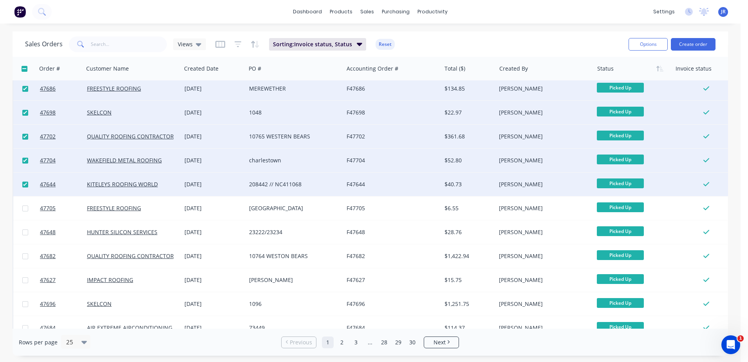
scroll to position [196, 0]
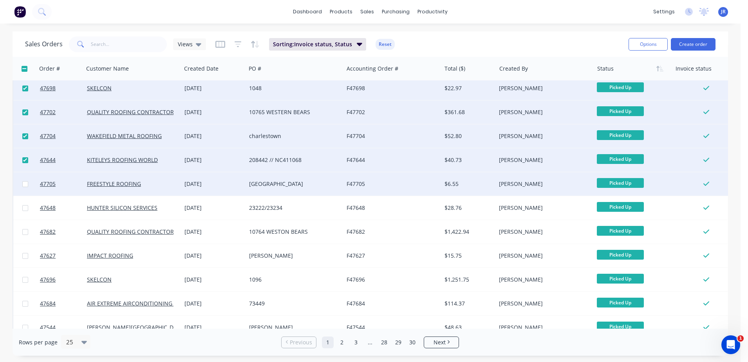
click at [25, 184] on input "checkbox" at bounding box center [25, 184] width 6 height 6
checkbox input "true"
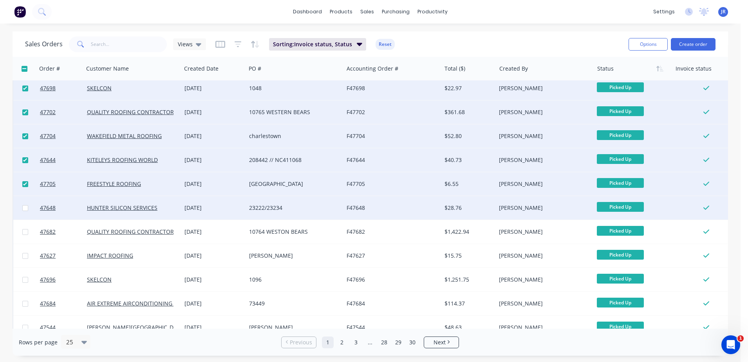
click at [24, 210] on input "checkbox" at bounding box center [25, 208] width 6 height 6
checkbox input "true"
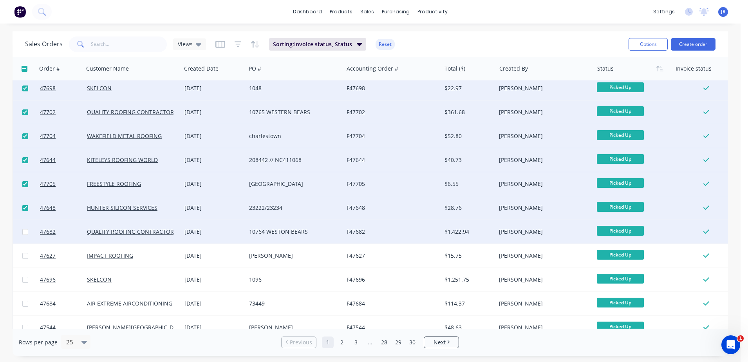
click at [26, 232] on input "checkbox" at bounding box center [25, 232] width 6 height 6
checkbox input "true"
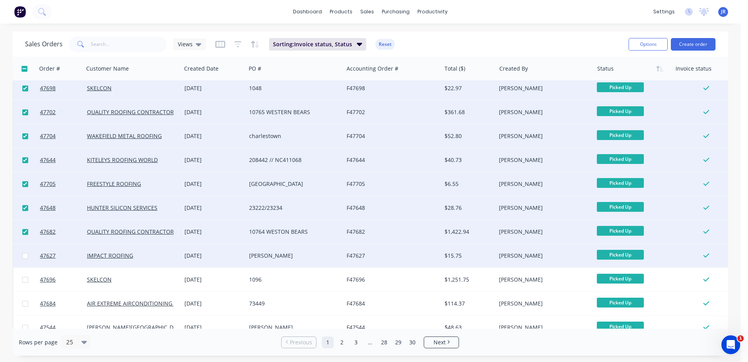
click at [25, 256] on input "checkbox" at bounding box center [25, 256] width 6 height 6
checkbox input "true"
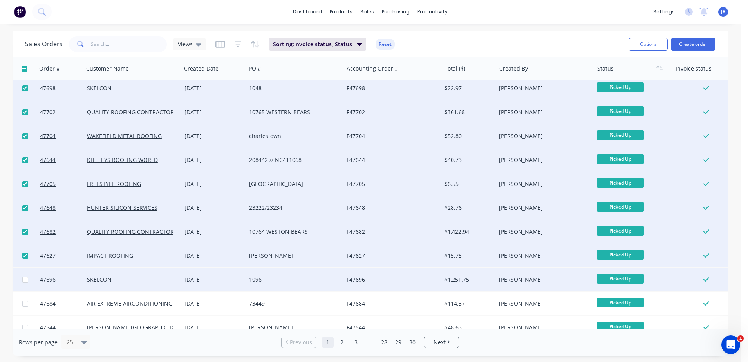
click at [25, 280] on input "checkbox" at bounding box center [25, 280] width 6 height 6
checkbox input "true"
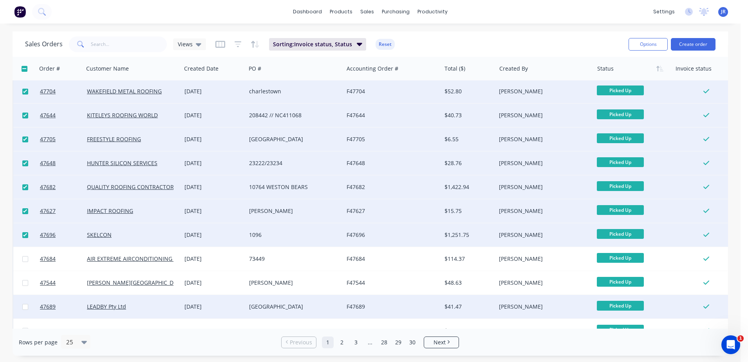
scroll to position [294, 0]
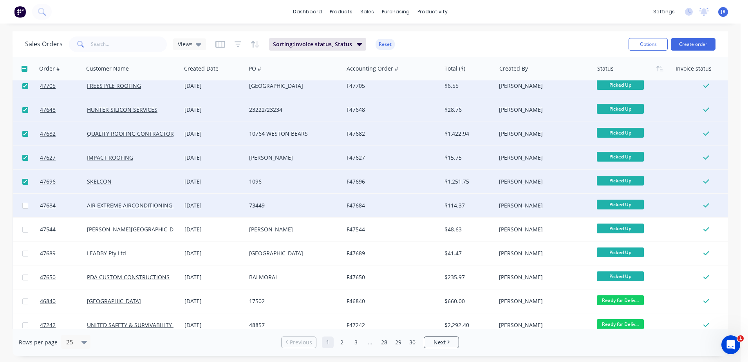
click at [24, 206] on input "checkbox" at bounding box center [25, 205] width 6 height 6
checkbox input "true"
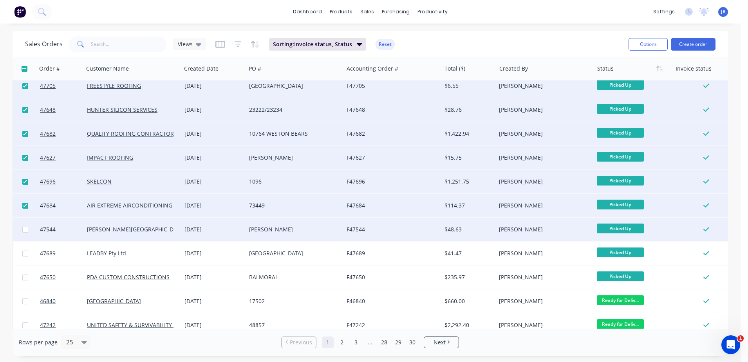
click at [24, 231] on input "checkbox" at bounding box center [25, 229] width 6 height 6
checkbox input "true"
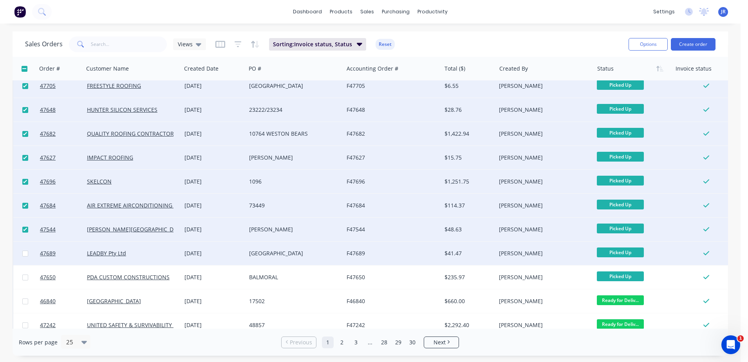
click at [24, 253] on input "checkbox" at bounding box center [25, 253] width 6 height 6
checkbox input "true"
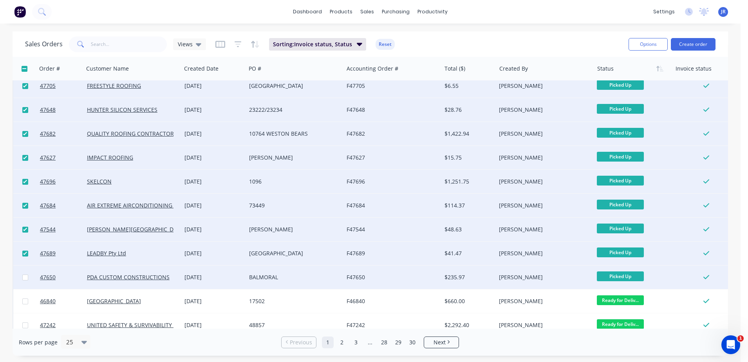
click at [27, 279] on input "checkbox" at bounding box center [25, 277] width 6 height 6
checkbox input "true"
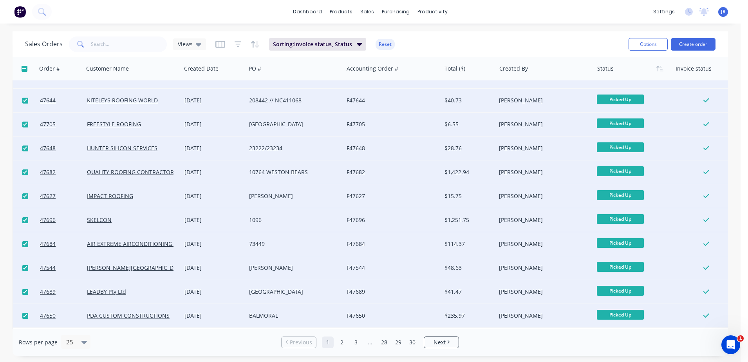
scroll to position [0, 0]
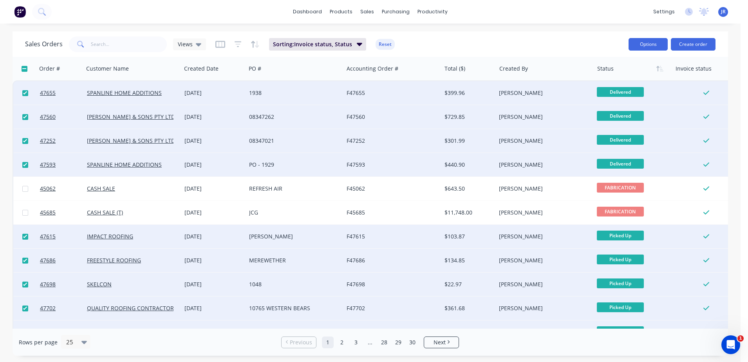
click at [643, 44] on button "Options" at bounding box center [648, 44] width 39 height 13
click at [612, 80] on div "Archive" at bounding box center [625, 79] width 72 height 11
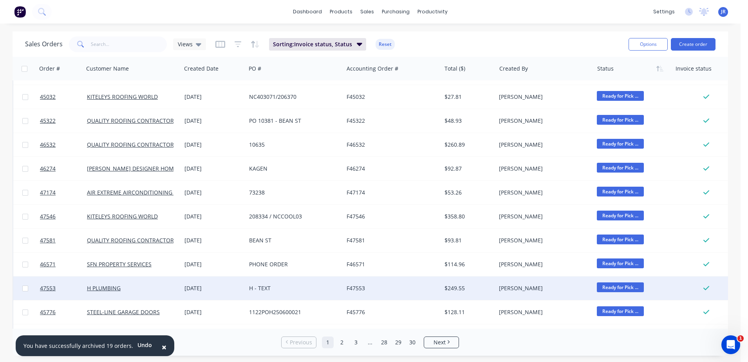
scroll to position [353, 0]
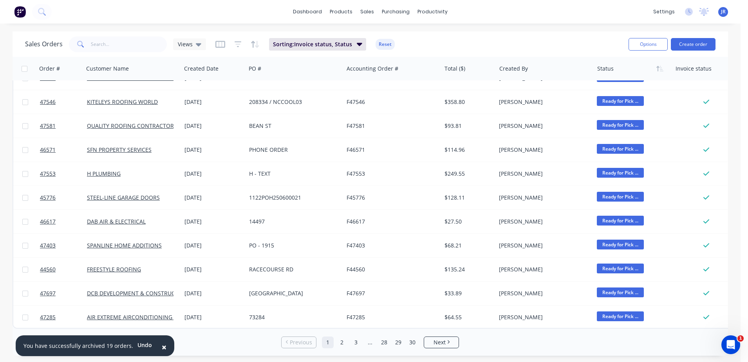
drag, startPoint x: 31, startPoint y: 33, endPoint x: 33, endPoint y: 26, distance: 7.2
click at [31, 33] on div "Sales Orders Views Sorting: Invoice status, Status Reset Options Create order" at bounding box center [371, 43] width 716 height 25
click at [384, 37] on div "Sales Orders" at bounding box center [396, 37] width 32 height 7
click at [126, 44] on input "text" at bounding box center [129, 44] width 76 height 16
type input "verge"
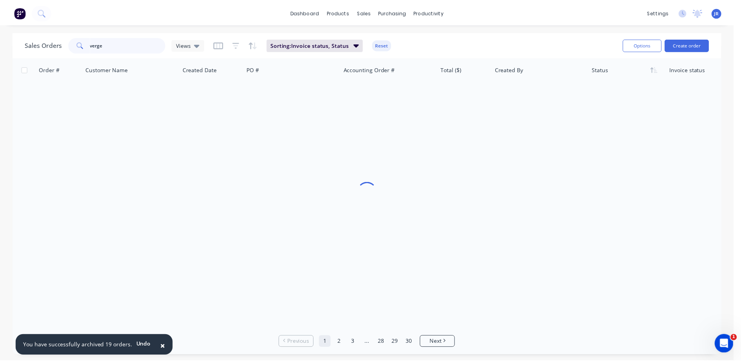
scroll to position [0, 0]
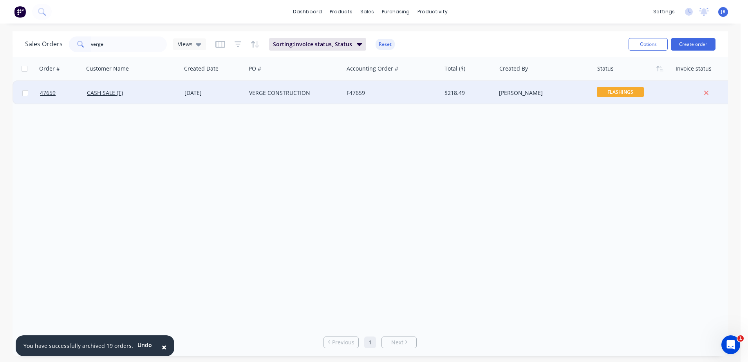
click at [238, 90] on div "[DATE]" at bounding box center [213, 93] width 58 height 8
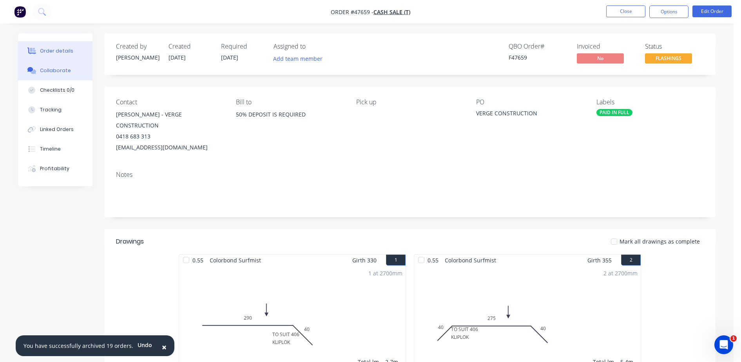
click at [51, 74] on div "Collaborate" at bounding box center [55, 70] width 31 height 7
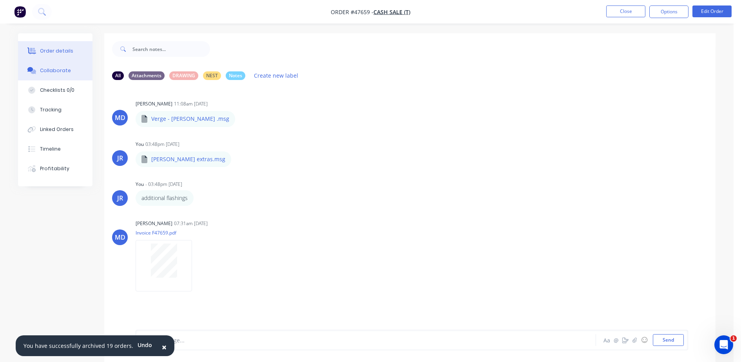
click at [65, 44] on button "Order details" at bounding box center [55, 51] width 74 height 20
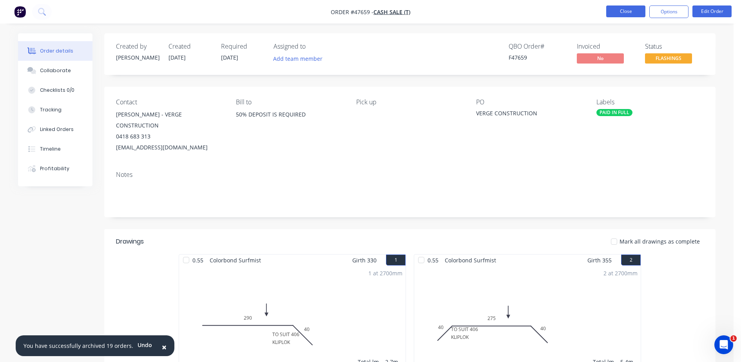
click at [628, 13] on button "Close" at bounding box center [625, 11] width 39 height 12
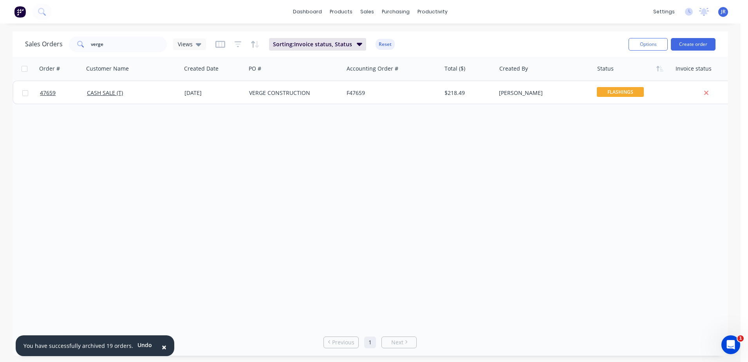
drag, startPoint x: 22, startPoint y: 135, endPoint x: 23, endPoint y: 127, distance: 7.8
click at [22, 135] on div "Order # Customer Name Created Date PO # Accounting Order # Total ($) Created By…" at bounding box center [371, 192] width 716 height 271
click at [44, 8] on icon at bounding box center [41, 11] width 7 height 7
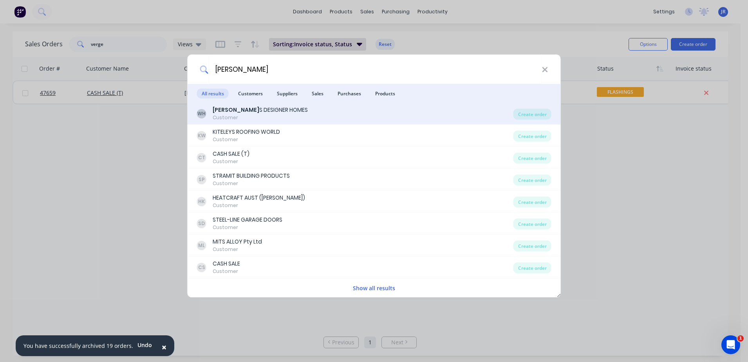
type input "[PERSON_NAME]"
click at [270, 113] on div "[PERSON_NAME] DESIGNER HOMES" at bounding box center [260, 110] width 95 height 8
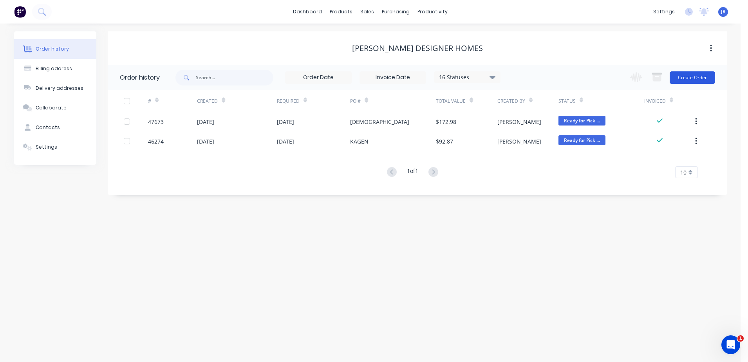
click at [685, 79] on button "Create Order" at bounding box center [692, 77] width 45 height 13
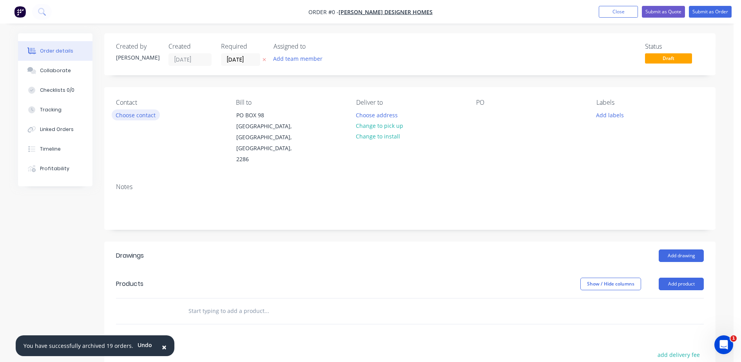
click at [142, 112] on button "Choose contact" at bounding box center [136, 114] width 48 height 11
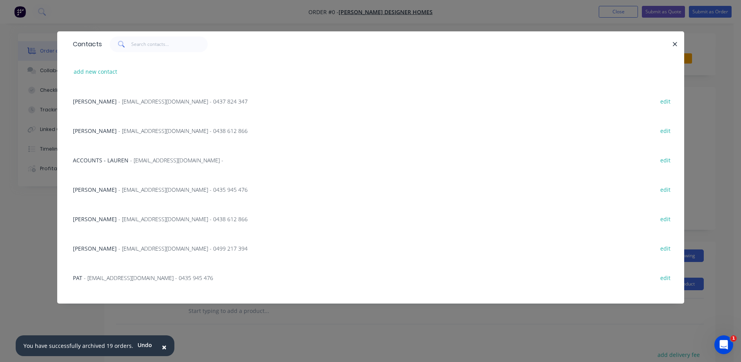
click at [140, 220] on span "- [EMAIL_ADDRESS][DOMAIN_NAME] - 0438 612 866" at bounding box center [182, 218] width 129 height 7
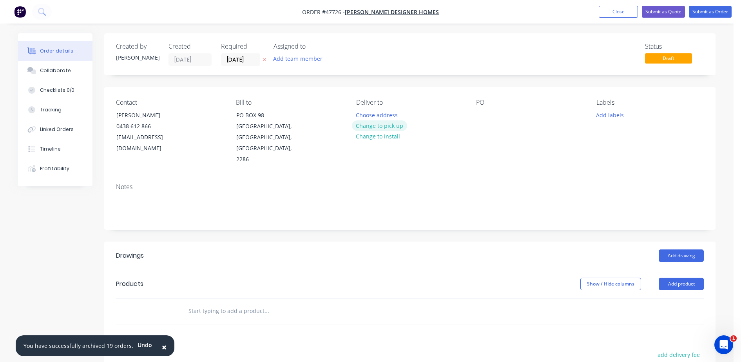
click at [368, 122] on button "Change to pick up" at bounding box center [380, 125] width 56 height 11
click at [477, 114] on div at bounding box center [482, 114] width 13 height 11
click at [242, 56] on input "[DATE]" at bounding box center [240, 60] width 38 height 12
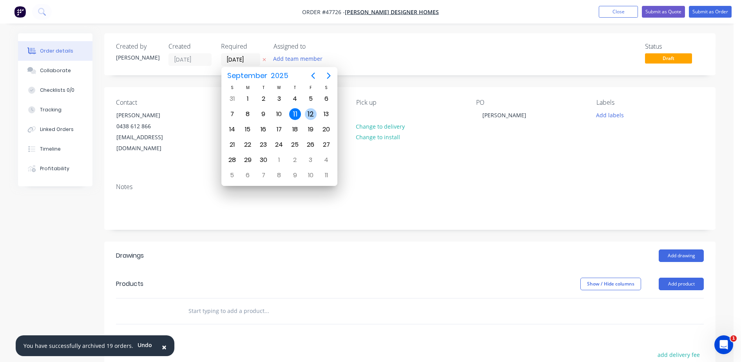
click at [306, 116] on div "12" at bounding box center [311, 114] width 12 height 12
type input "[DATE]"
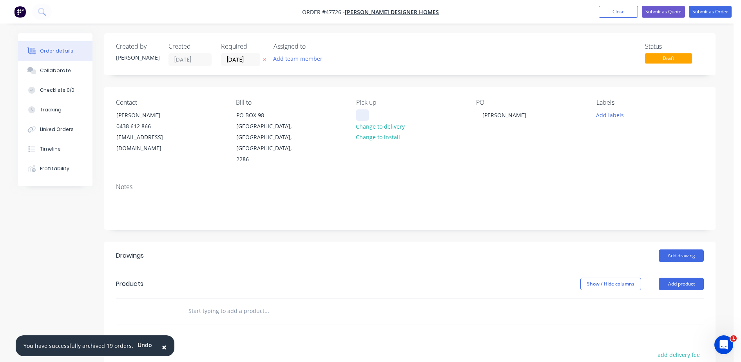
click at [366, 113] on div at bounding box center [362, 114] width 13 height 11
click at [687, 249] on button "Add drawing" at bounding box center [680, 255] width 45 height 13
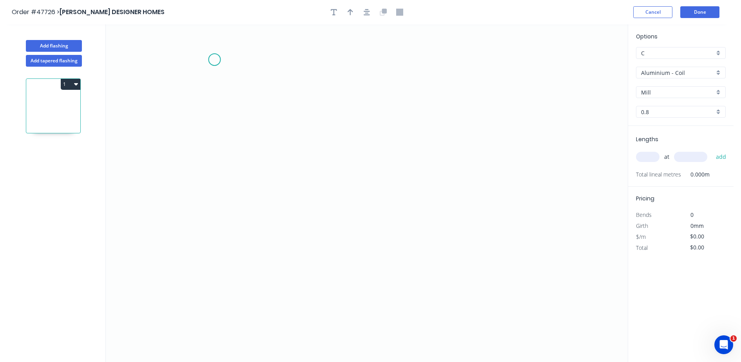
click at [215, 60] on icon "0" at bounding box center [367, 192] width 522 height 337
click at [215, 150] on icon "0" at bounding box center [367, 192] width 522 height 337
click at [396, 147] on icon "0 ?" at bounding box center [367, 192] width 522 height 337
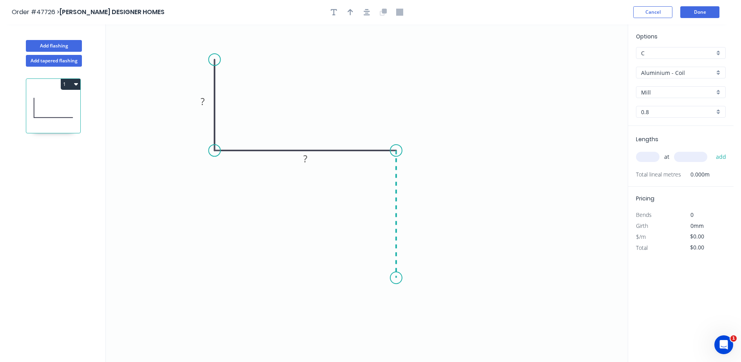
click at [401, 278] on icon "0 ? ?" at bounding box center [367, 192] width 522 height 337
click at [378, 253] on icon "0 ? ? ?" at bounding box center [367, 192] width 522 height 337
drag, startPoint x: 378, startPoint y: 253, endPoint x: 369, endPoint y: 250, distance: 9.5
click at [369, 250] on circle at bounding box center [369, 250] width 12 height 12
drag, startPoint x: 211, startPoint y: 99, endPoint x: 207, endPoint y: 101, distance: 4.6
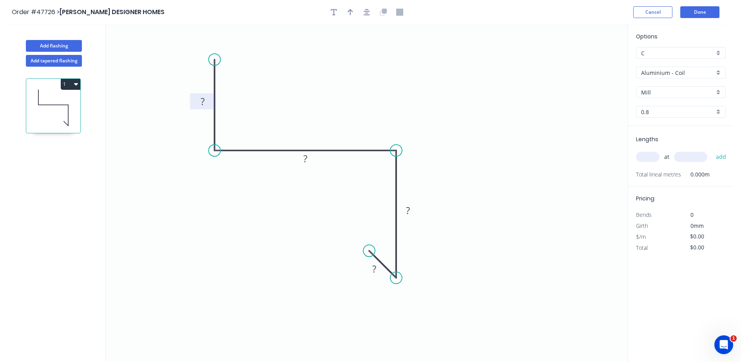
click at [211, 100] on rect at bounding box center [202, 101] width 25 height 16
click at [206, 101] on rect at bounding box center [203, 102] width 16 height 11
type input "$27.97"
drag, startPoint x: 316, startPoint y: 158, endPoint x: 306, endPoint y: 265, distance: 107.4
click at [306, 265] on rect at bounding box center [295, 265] width 26 height 16
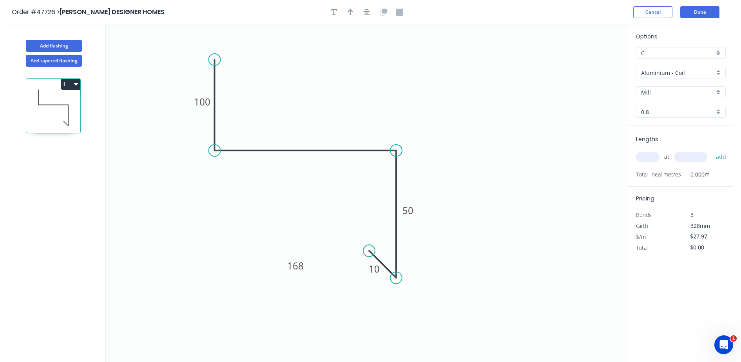
click at [651, 75] on input "Aluminium - Coil" at bounding box center [677, 73] width 73 height 8
click at [647, 127] on div "Colorbond" at bounding box center [680, 129] width 89 height 14
type input "Colorbond"
type input "Basalt"
type input "0.55"
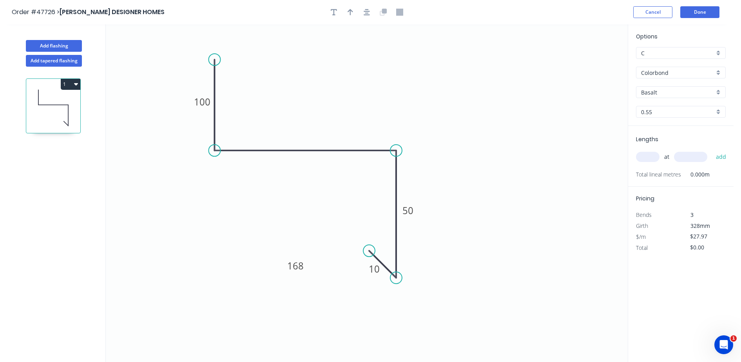
type input "$18.78"
click at [651, 94] on input "Basalt" at bounding box center [677, 92] width 73 height 8
click at [660, 168] on div "Southerly" at bounding box center [680, 172] width 89 height 14
type input "Southerly"
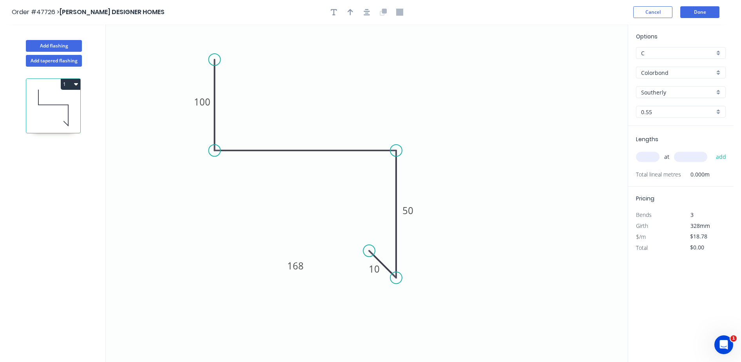
click at [655, 157] on input "text" at bounding box center [648, 157] width 24 height 10
type input "1"
type input "5000"
click at [712, 150] on button "add" at bounding box center [721, 156] width 18 height 13
drag, startPoint x: 304, startPoint y: 270, endPoint x: 321, endPoint y: 255, distance: 22.8
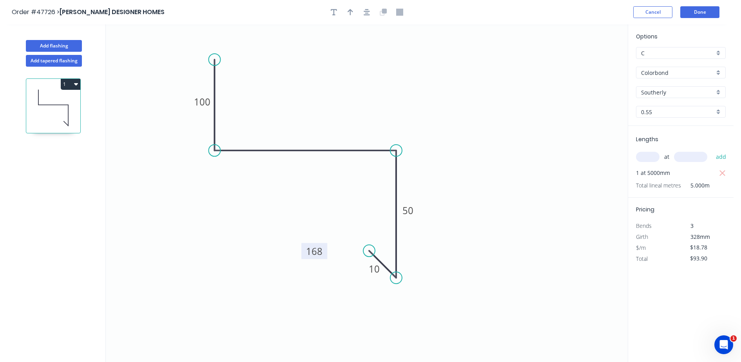
click at [322, 255] on rect at bounding box center [314, 251] width 26 height 16
click at [69, 83] on button "1" at bounding box center [71, 84] width 20 height 11
click at [50, 105] on div "Duplicate" at bounding box center [43, 103] width 60 height 11
type input "$0.00"
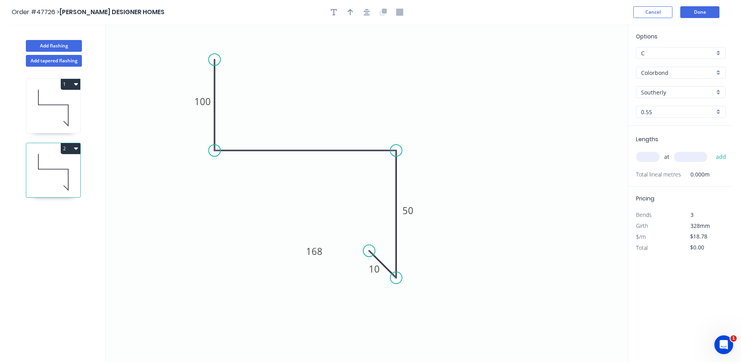
click at [60, 180] on icon at bounding box center [53, 172] width 54 height 50
click at [318, 253] on tspan "168" at bounding box center [314, 250] width 16 height 13
click at [642, 155] on input "text" at bounding box center [648, 157] width 24 height 10
type input "1"
type input "4000"
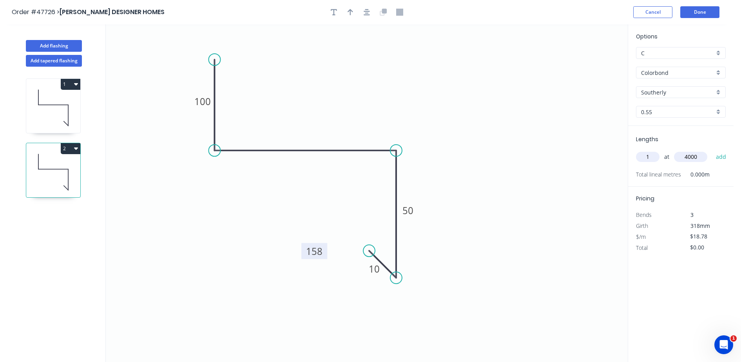
click at [712, 150] on button "add" at bounding box center [721, 156] width 18 height 13
type input "$75.12"
click at [44, 57] on button "Add tapered flashing" at bounding box center [54, 61] width 56 height 12
type input "$0.00"
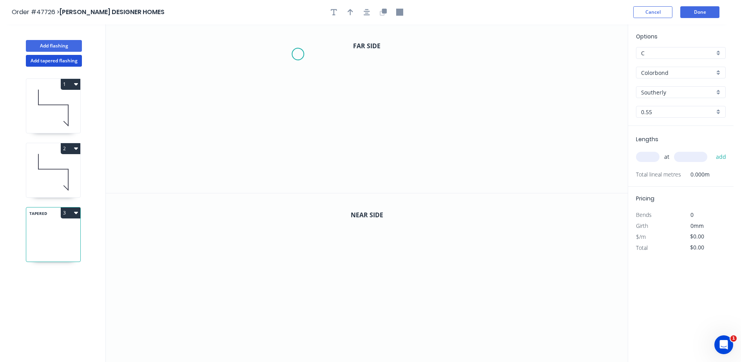
click at [298, 54] on icon "0" at bounding box center [367, 108] width 522 height 168
click at [302, 116] on icon "0" at bounding box center [367, 108] width 522 height 168
click at [435, 117] on icon "0 ?" at bounding box center [367, 108] width 522 height 168
click at [431, 184] on icon "0 ? ?" at bounding box center [367, 108] width 522 height 168
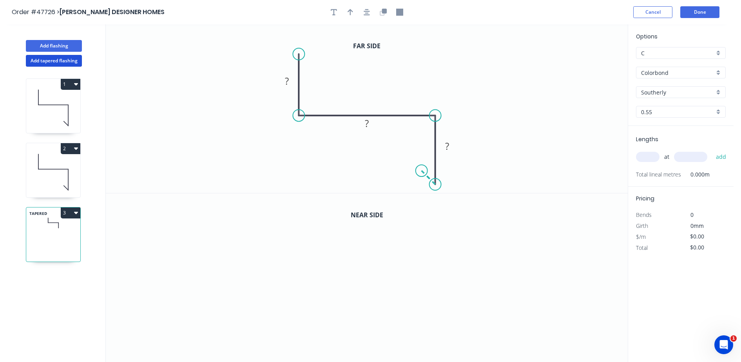
click at [421, 172] on icon "0 ? ? ?" at bounding box center [367, 108] width 522 height 168
click at [286, 78] on tspan "?" at bounding box center [287, 80] width 4 height 13
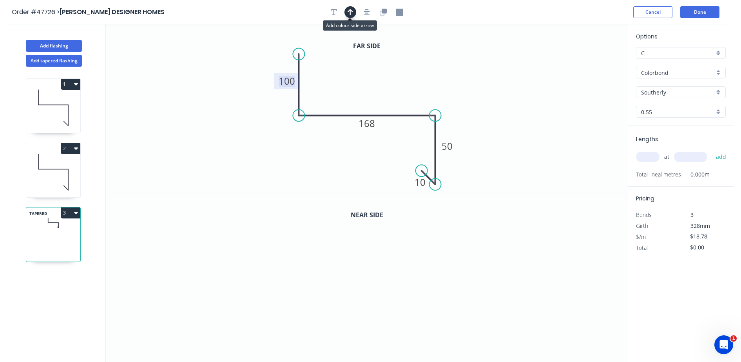
click at [352, 11] on icon "button" at bounding box center [349, 12] width 5 height 6
drag, startPoint x: 527, startPoint y: 73, endPoint x: 376, endPoint y: 92, distance: 152.4
click at [376, 92] on icon at bounding box center [375, 82] width 7 height 25
click at [382, 13] on icon "button" at bounding box center [384, 11] width 5 height 5
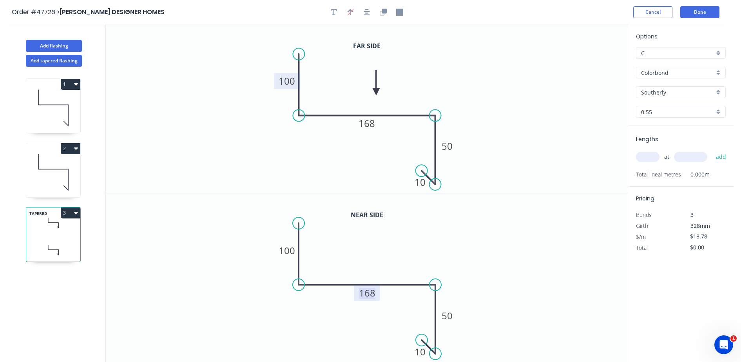
click at [365, 289] on tspan "168" at bounding box center [367, 292] width 16 height 13
type input "$22.65"
drag, startPoint x: 377, startPoint y: 123, endPoint x: 380, endPoint y: 167, distance: 44.0
click at [380, 164] on rect at bounding box center [368, 156] width 26 height 16
click at [371, 296] on tspan "158" at bounding box center [367, 292] width 16 height 13
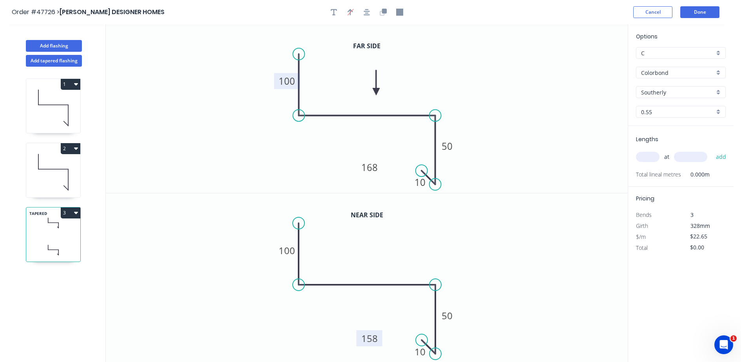
drag, startPoint x: 379, startPoint y: 295, endPoint x: 381, endPoint y: 341, distance: 45.5
click at [381, 341] on rect at bounding box center [369, 338] width 26 height 16
click at [647, 159] on input "text" at bounding box center [648, 157] width 24 height 10
type input "1"
type input "5000"
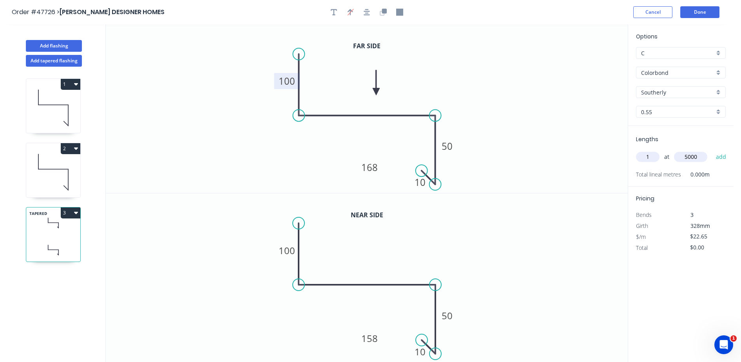
click at [712, 150] on button "add" at bounding box center [721, 156] width 18 height 13
type input "$113.25"
click at [66, 147] on button "2" at bounding box center [71, 148] width 20 height 11
click at [64, 164] on div "Duplicate" at bounding box center [43, 167] width 60 height 11
type input "$18.78"
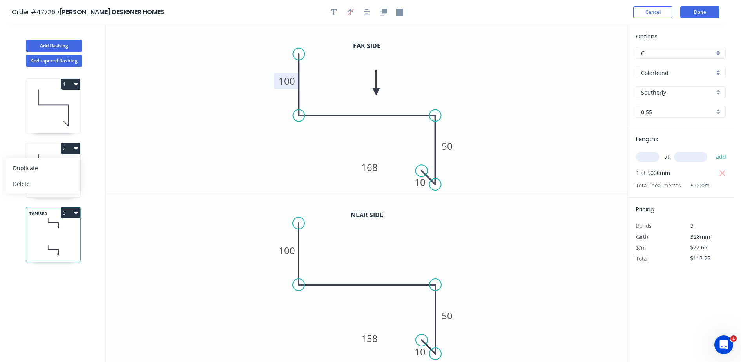
type input "$0.00"
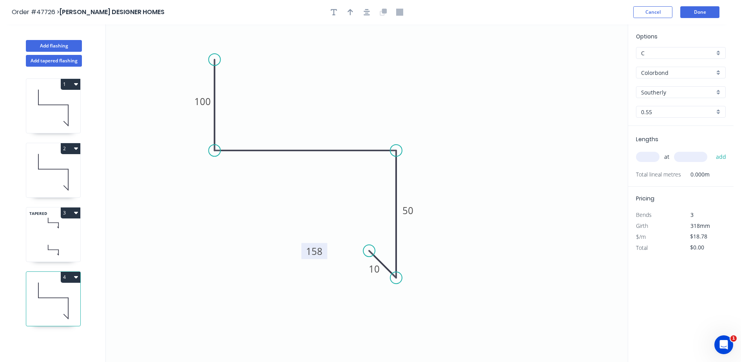
click at [325, 250] on rect at bounding box center [314, 251] width 26 height 16
click at [322, 250] on rect at bounding box center [314, 251] width 26 height 16
drag, startPoint x: 325, startPoint y: 244, endPoint x: 323, endPoint y: 247, distance: 4.0
click at [324, 246] on rect at bounding box center [314, 252] width 26 height 16
click at [321, 252] on tspan "158" at bounding box center [313, 252] width 16 height 13
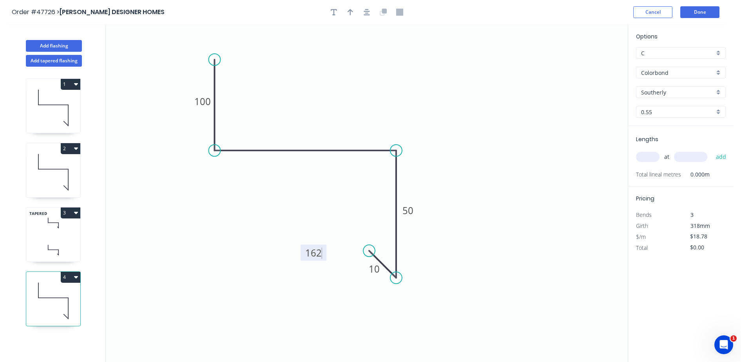
click at [649, 152] on input "text" at bounding box center [648, 157] width 24 height 10
type input "1"
type input "5000"
click at [712, 150] on button "add" at bounding box center [721, 156] width 18 height 13
type input "$93.90"
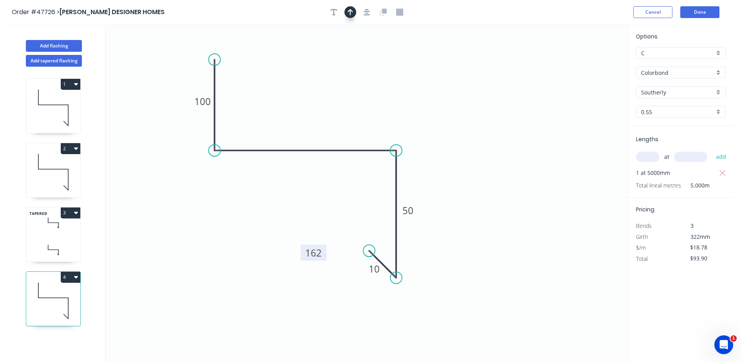
click at [349, 12] on icon "button" at bounding box center [349, 12] width 5 height 7
drag, startPoint x: 577, startPoint y: 63, endPoint x: 305, endPoint y: 111, distance: 276.0
click at [305, 111] on icon at bounding box center [305, 101] width 7 height 25
click at [69, 248] on icon at bounding box center [53, 249] width 54 height 23
type input "$22.65"
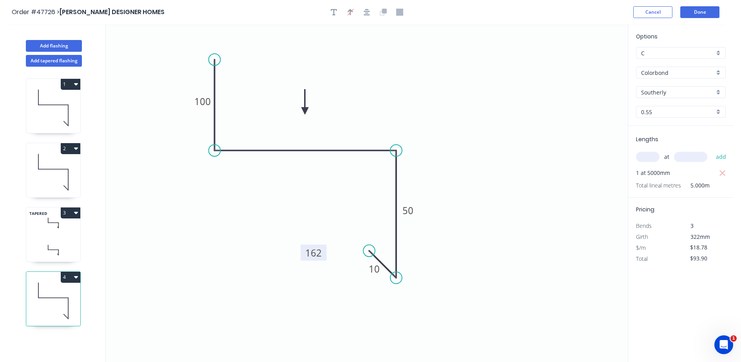
type input "$113.25"
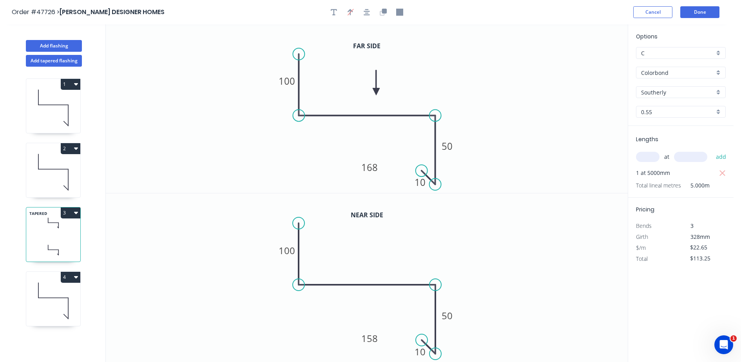
click at [60, 159] on icon at bounding box center [53, 172] width 54 height 50
type input "$18.78"
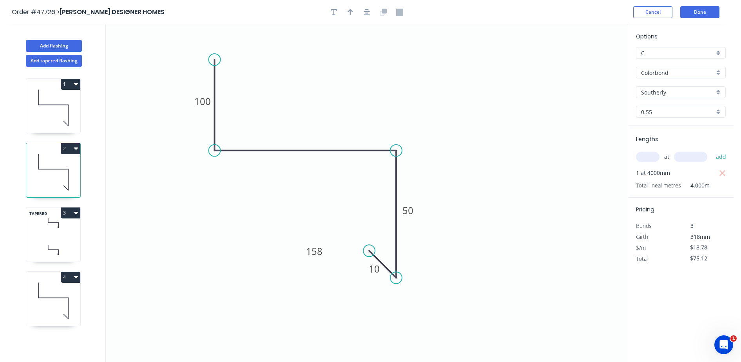
drag, startPoint x: 349, startPoint y: 14, endPoint x: 533, endPoint y: 49, distance: 187.8
click at [349, 14] on icon "button" at bounding box center [349, 12] width 5 height 7
drag, startPoint x: 582, startPoint y: 61, endPoint x: 304, endPoint y: 112, distance: 282.6
click at [330, 103] on icon at bounding box center [333, 90] width 7 height 25
click at [61, 94] on icon at bounding box center [53, 108] width 54 height 50
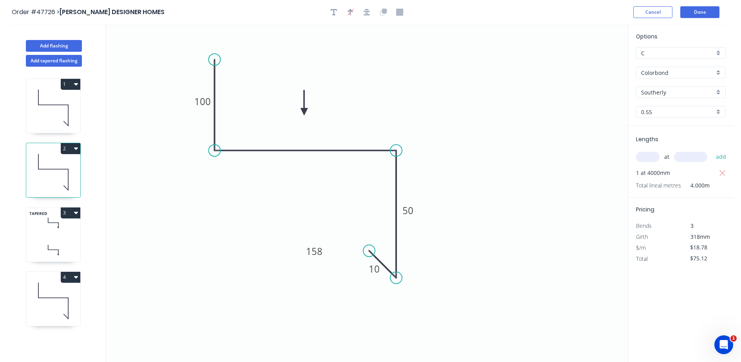
type input "$93.90"
click at [352, 12] on icon "button" at bounding box center [349, 12] width 5 height 6
drag, startPoint x: 586, startPoint y: 62, endPoint x: 322, endPoint y: 110, distance: 268.7
click at [340, 99] on icon at bounding box center [343, 86] width 7 height 25
click at [696, 12] on button "Done" at bounding box center [699, 12] width 39 height 12
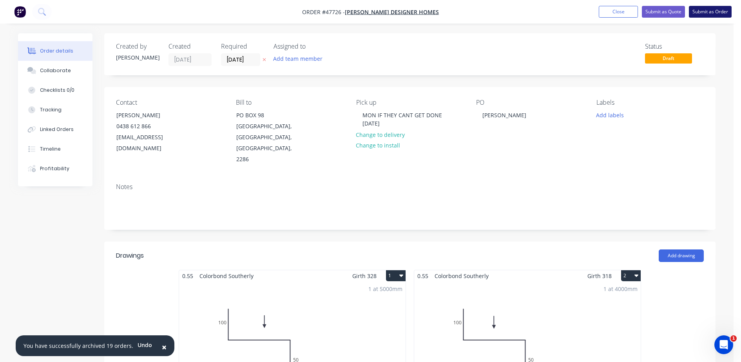
click at [705, 13] on button "Submit as Order" at bounding box center [710, 12] width 43 height 12
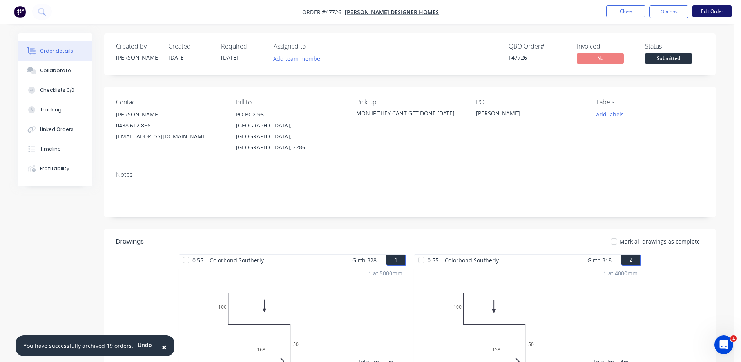
click at [709, 12] on button "Edit Order" at bounding box center [711, 11] width 39 height 12
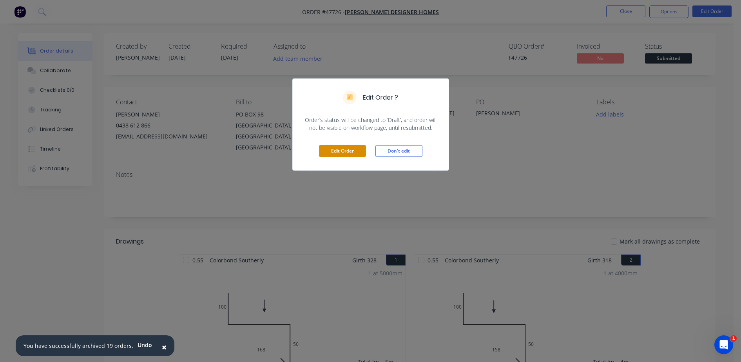
click at [338, 148] on button "Edit Order" at bounding box center [342, 151] width 47 height 12
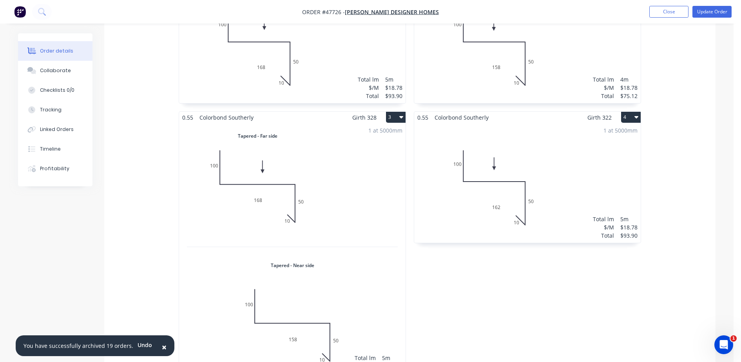
scroll to position [294, 0]
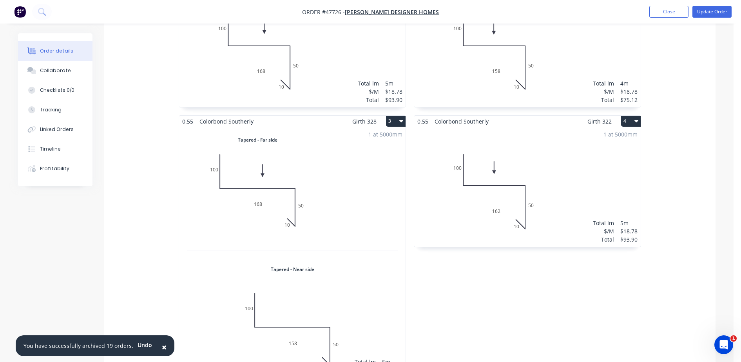
click at [400, 118] on icon "button" at bounding box center [401, 121] width 4 height 6
click at [362, 150] on div "Duplicate" at bounding box center [368, 155] width 60 height 11
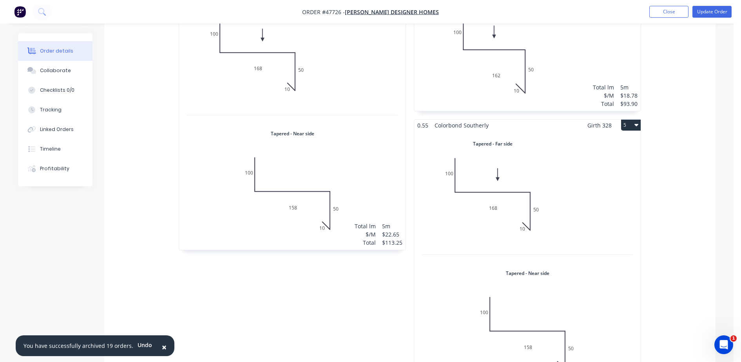
scroll to position [490, 0]
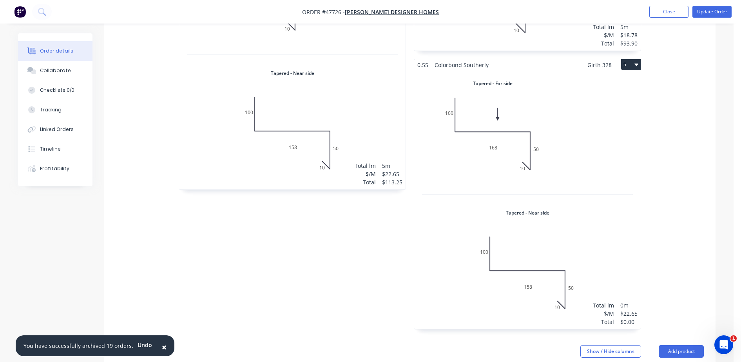
click at [481, 157] on div "Total lm $/M Total 0m $22.65 $0.00" at bounding box center [527, 200] width 226 height 258
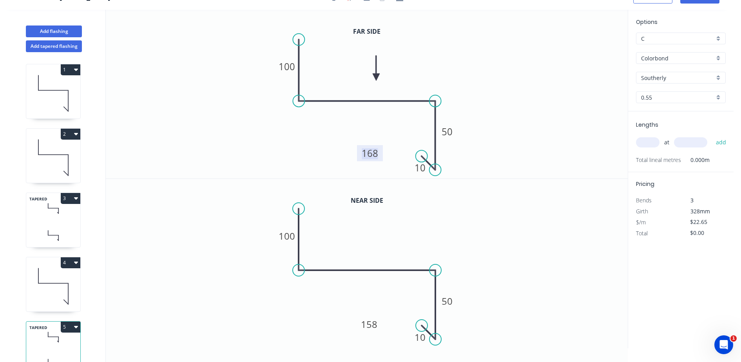
click at [373, 152] on tspan "168" at bounding box center [370, 152] width 16 height 13
click at [371, 322] on tspan "158" at bounding box center [369, 323] width 16 height 13
click at [640, 144] on input "text" at bounding box center [648, 142] width 24 height 10
type input "1"
type input "5000"
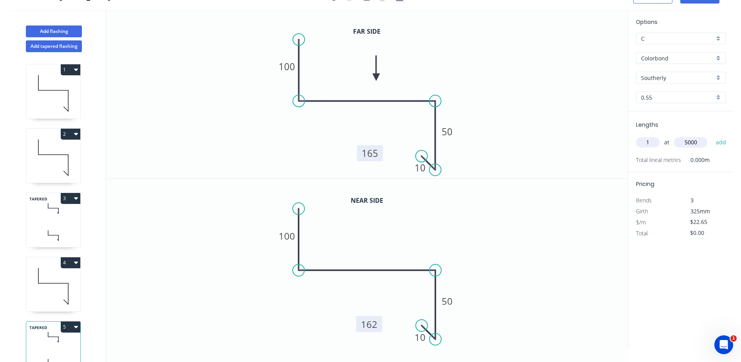
click at [712, 136] on button "add" at bounding box center [721, 142] width 18 height 13
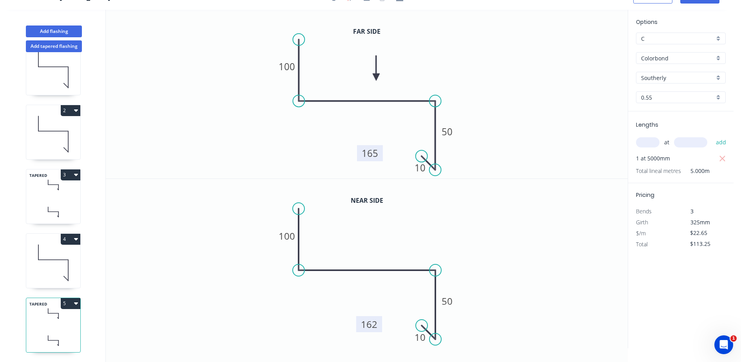
click at [70, 298] on button "5" at bounding box center [71, 303] width 20 height 11
click at [51, 317] on div "Duplicate" at bounding box center [43, 322] width 60 height 11
type input "$0.00"
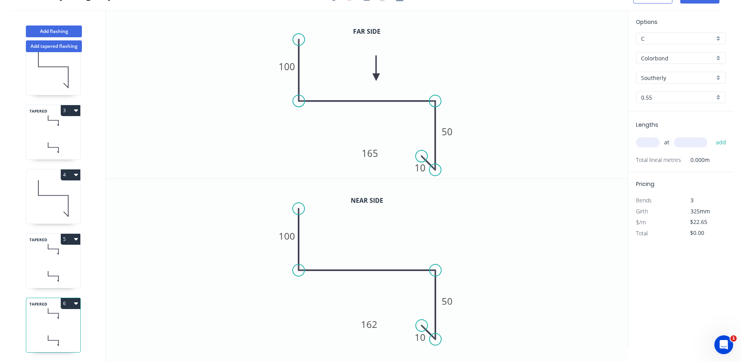
scroll to position [95, 0]
click at [373, 323] on tspan "162" at bounding box center [369, 323] width 16 height 13
click at [369, 150] on tspan "165" at bounding box center [370, 152] width 16 height 13
click at [644, 143] on input "text" at bounding box center [648, 142] width 24 height 10
type input "$22.65"
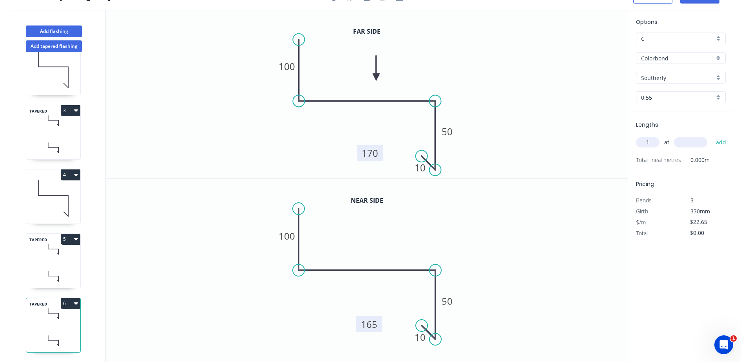
type input "1"
type input "3300"
click at [712, 136] on button "add" at bounding box center [721, 142] width 18 height 13
type input "$74.75"
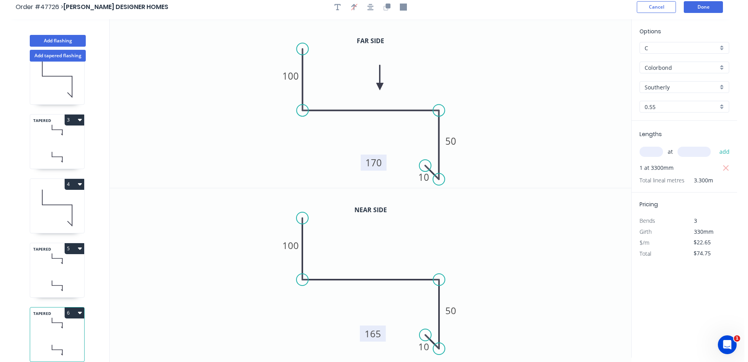
scroll to position [0, 0]
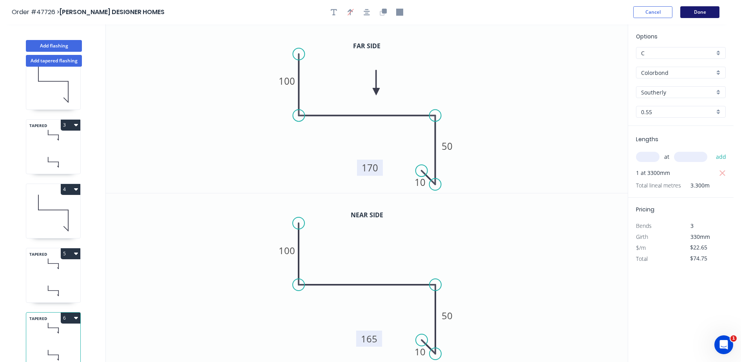
click at [693, 6] on button "Done" at bounding box center [699, 12] width 39 height 12
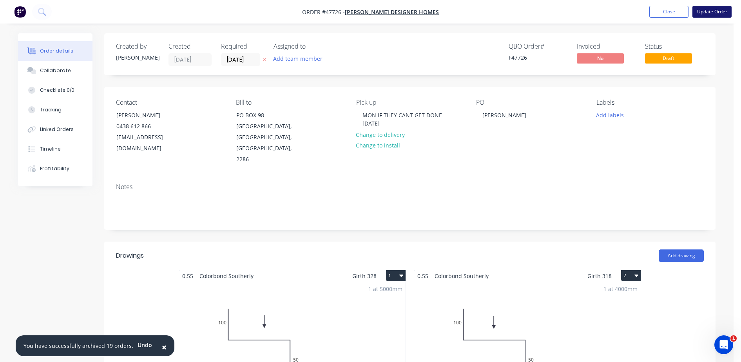
click at [717, 10] on button "Update Order" at bounding box center [711, 12] width 39 height 12
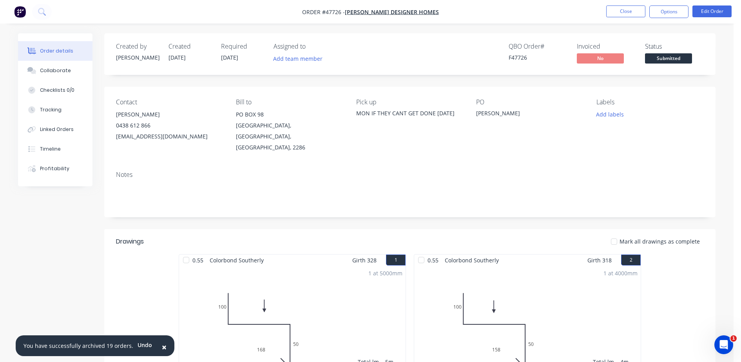
click at [664, 58] on span "Submitted" at bounding box center [668, 58] width 47 height 10
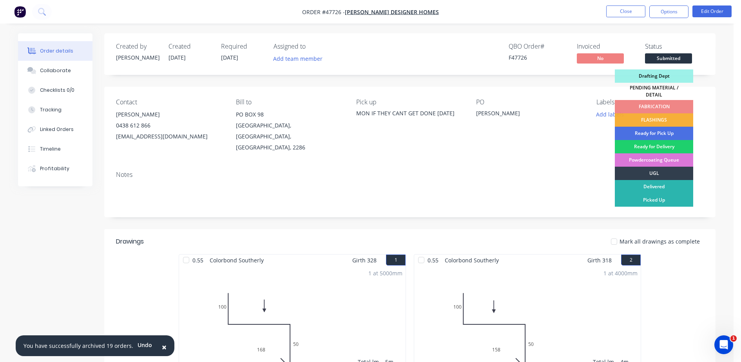
drag, startPoint x: 649, startPoint y: 112, endPoint x: 647, endPoint y: 105, distance: 8.3
click at [649, 113] on div "FLASHINGS" at bounding box center [654, 119] width 78 height 13
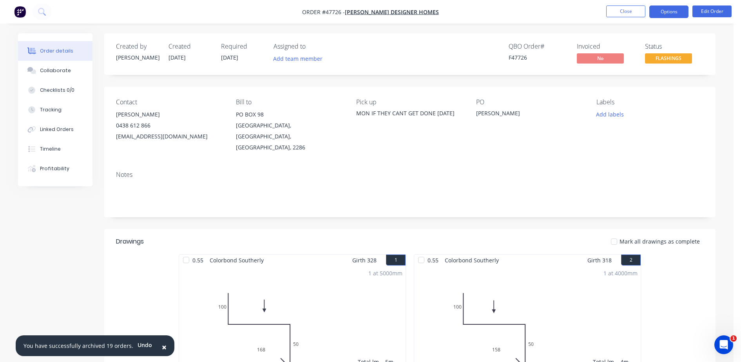
click at [652, 11] on button "Options" at bounding box center [668, 11] width 39 height 13
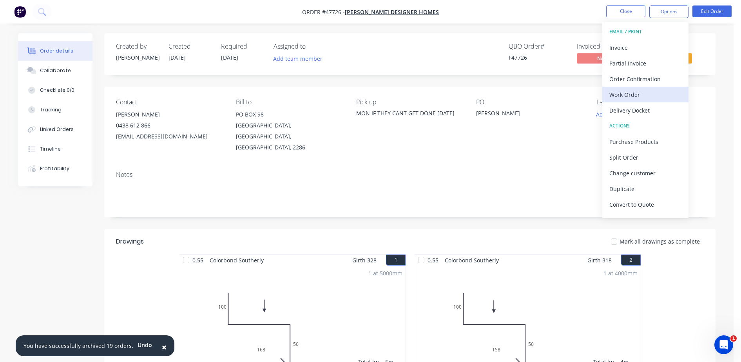
click at [623, 96] on div "Work Order" at bounding box center [645, 94] width 72 height 11
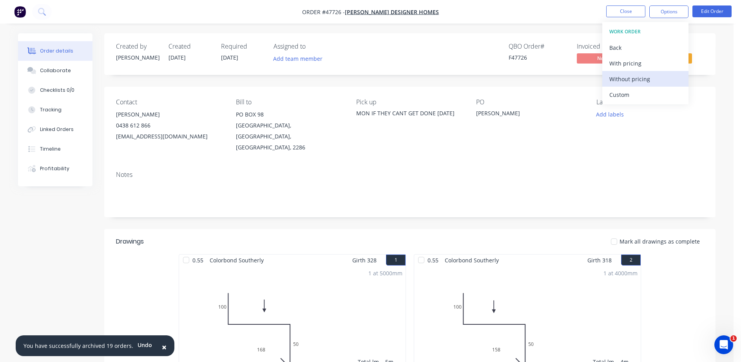
click at [624, 80] on div "Without pricing" at bounding box center [645, 78] width 72 height 11
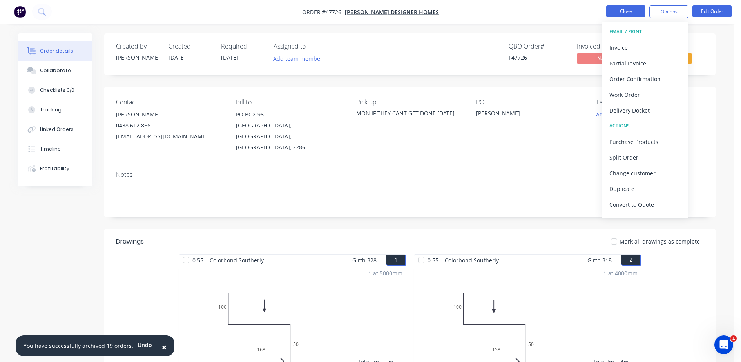
click at [619, 10] on button "Close" at bounding box center [625, 11] width 39 height 12
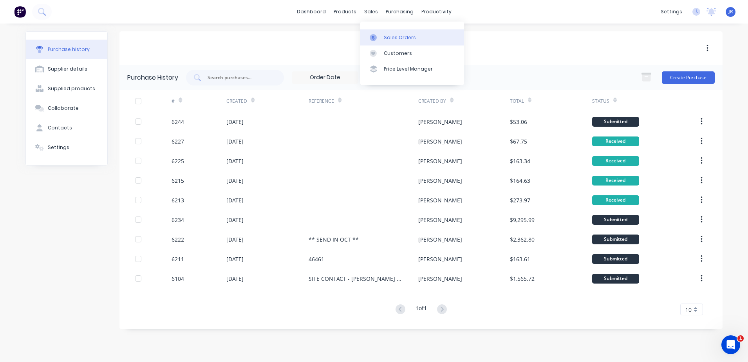
click at [396, 39] on div "Sales Orders" at bounding box center [400, 37] width 32 height 7
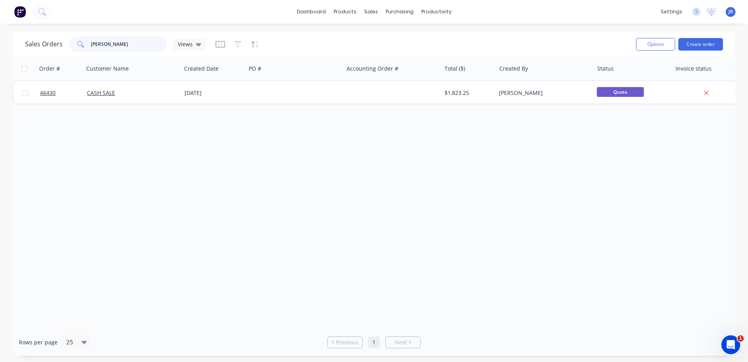
drag, startPoint x: -47, startPoint y: 52, endPoint x: -117, endPoint y: 54, distance: 69.7
click at [0, 54] on html "dashboard products sales purchasing productivity dashboard products Product Cat…" at bounding box center [374, 181] width 748 height 362
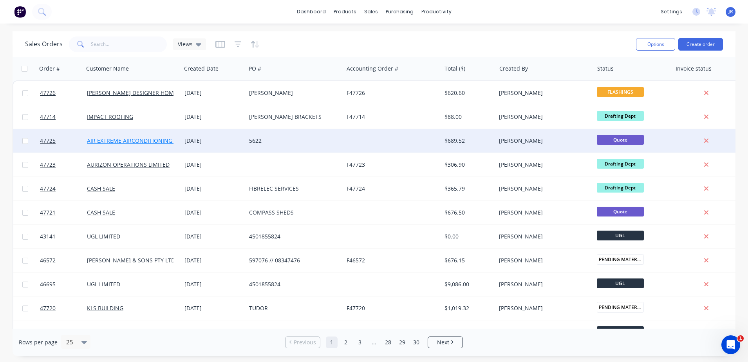
click at [125, 139] on link "AIR EXTREME AIRCONDITIONING P/L" at bounding box center [134, 140] width 95 height 7
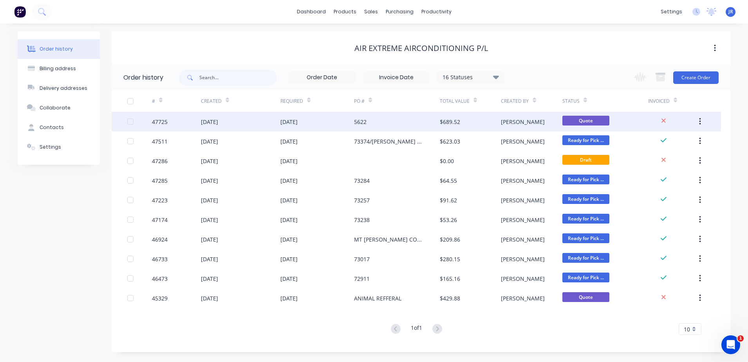
click at [345, 124] on div "[DATE]" at bounding box center [317, 122] width 74 height 20
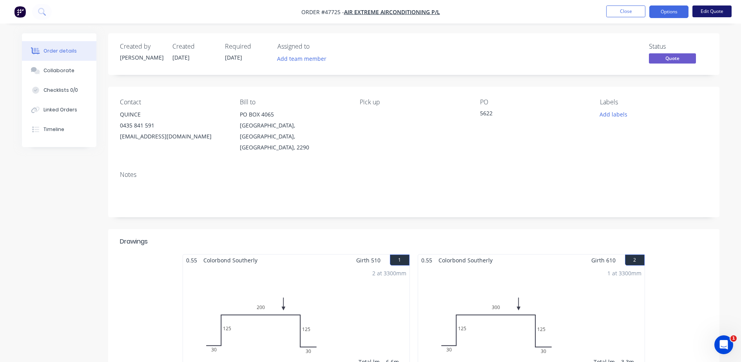
click at [705, 13] on button "Edit Quote" at bounding box center [711, 11] width 39 height 12
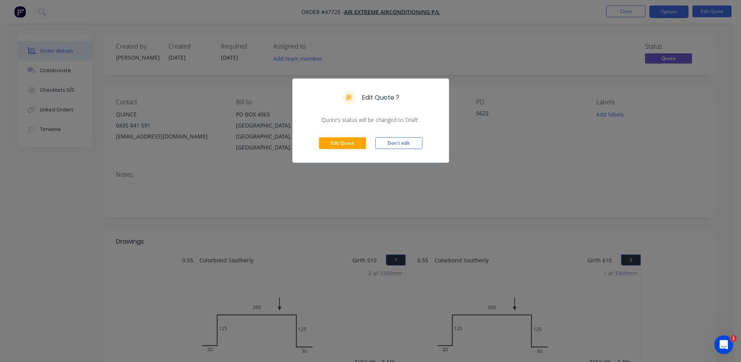
click at [328, 136] on div "Edit Quote Don't edit" at bounding box center [371, 143] width 156 height 38
click at [328, 138] on button "Edit Quote" at bounding box center [342, 143] width 47 height 12
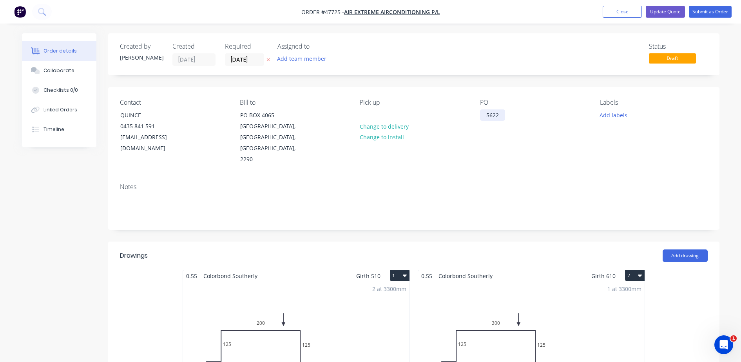
click at [502, 116] on div "5622" at bounding box center [492, 114] width 25 height 11
drag, startPoint x: 502, startPoint y: 116, endPoint x: 458, endPoint y: 116, distance: 43.9
click at [458, 116] on div "Contact QUINCE 0435 841 591 OFFICE@AIREXTREME.COM.AU Bill to PO BOX 4065 GATESH…" at bounding box center [413, 132] width 611 height 90
click at [240, 56] on input "[DATE]" at bounding box center [244, 60] width 38 height 12
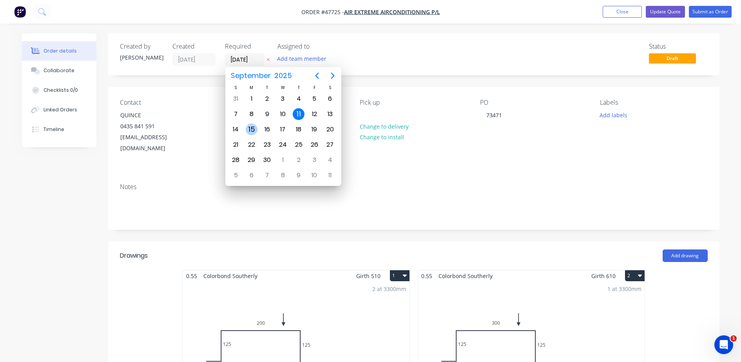
click at [256, 129] on div "15" at bounding box center [252, 129] width 12 height 12
type input "15/09/25"
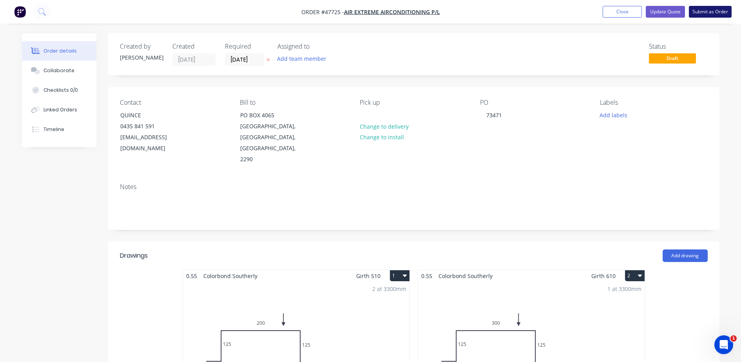
click at [714, 9] on button "Submit as Order" at bounding box center [710, 12] width 43 height 12
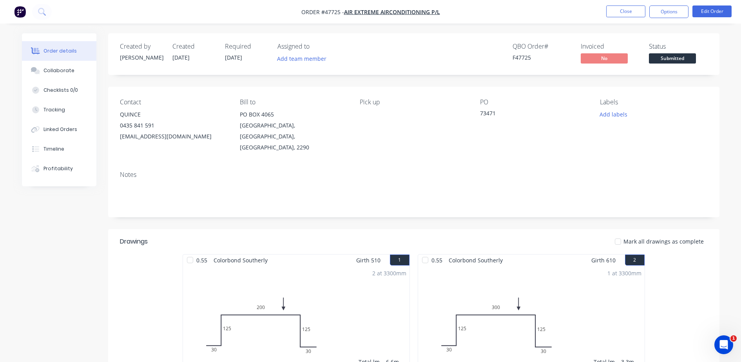
drag, startPoint x: 679, startPoint y: 58, endPoint x: 674, endPoint y: 68, distance: 10.7
click at [679, 58] on span "Submitted" at bounding box center [672, 58] width 47 height 10
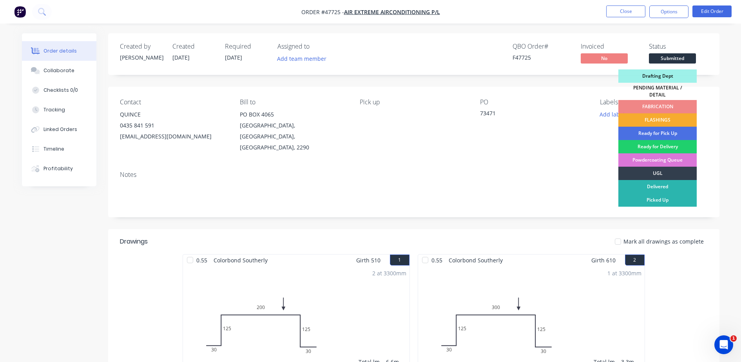
click at [653, 115] on div "FLASHINGS" at bounding box center [657, 119] width 78 height 13
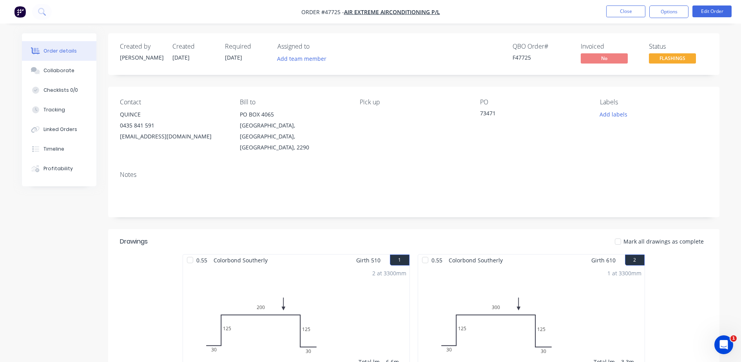
drag, startPoint x: 662, startPoint y: 9, endPoint x: 659, endPoint y: 19, distance: 9.9
click at [662, 9] on button "Options" at bounding box center [668, 11] width 39 height 13
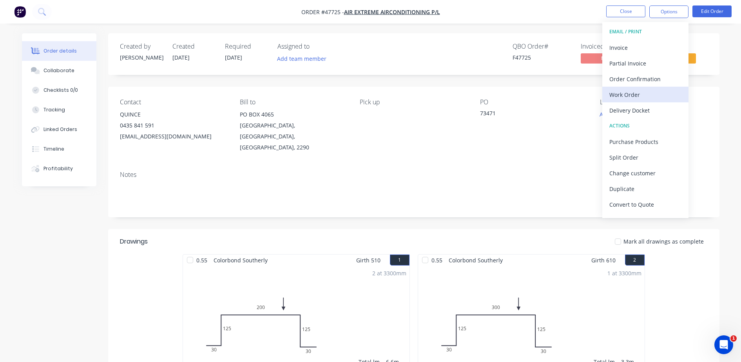
click at [614, 94] on div "Work Order" at bounding box center [645, 94] width 72 height 11
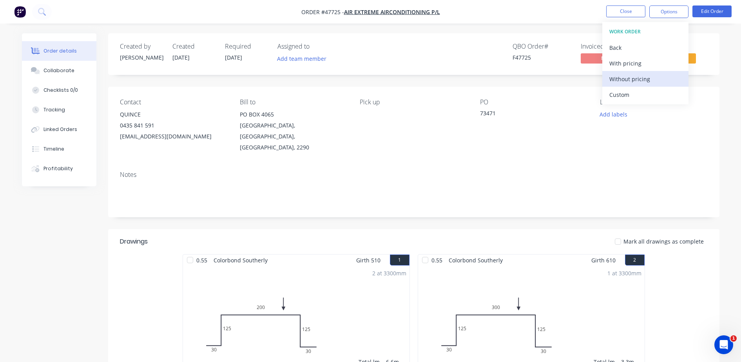
click at [618, 80] on div "Without pricing" at bounding box center [645, 78] width 72 height 11
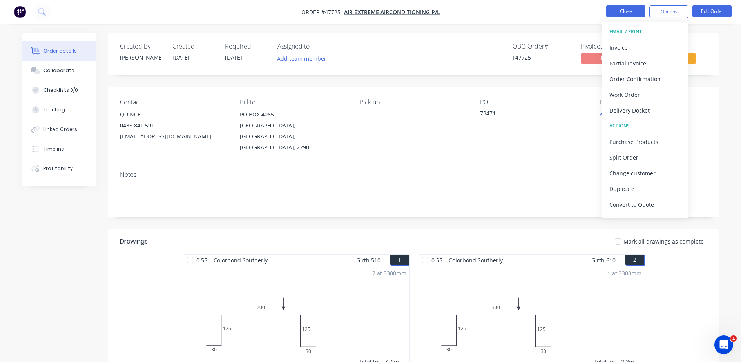
click at [621, 9] on button "Close" at bounding box center [625, 11] width 39 height 12
